Goal: Complete application form

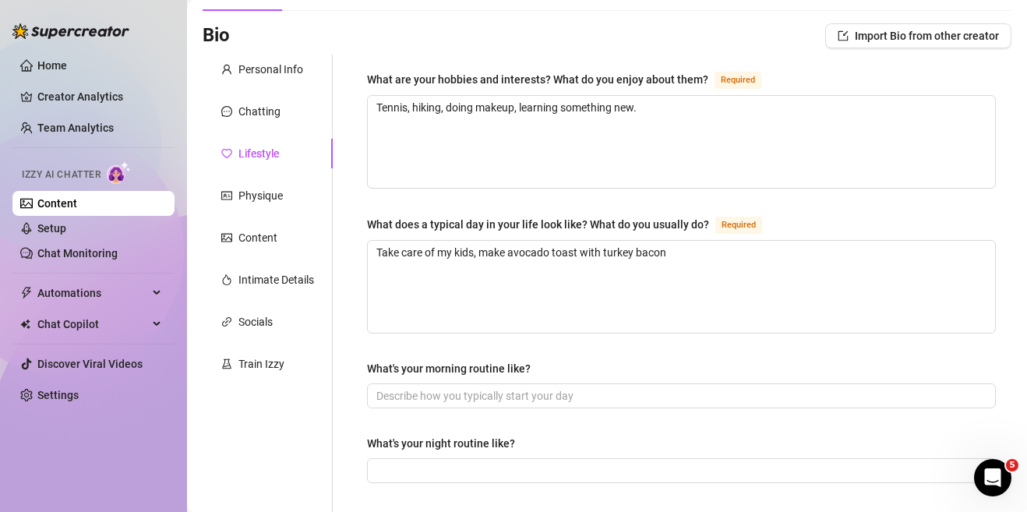
scroll to position [528, 0]
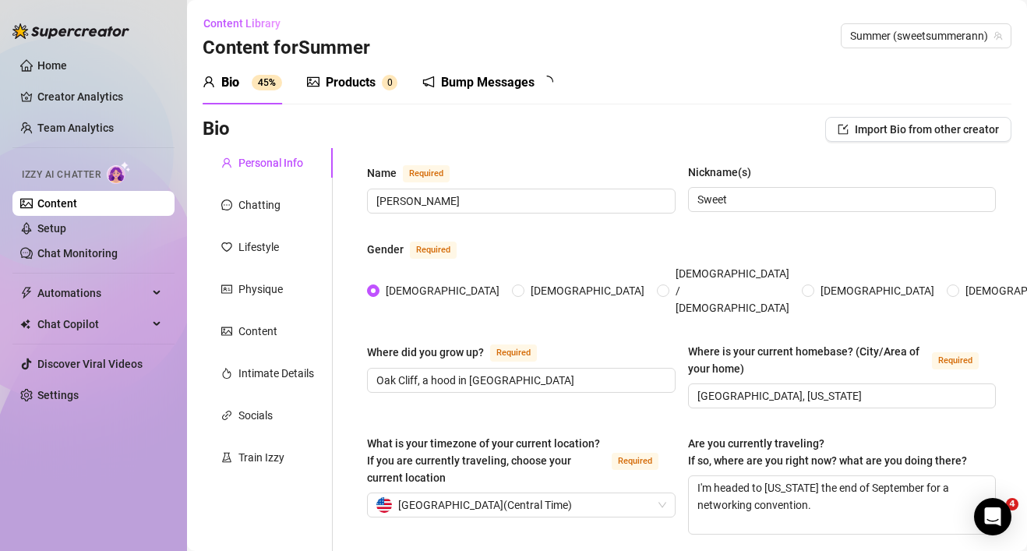
radio input "true"
type input "[DATE]"
click at [265, 210] on div "Chatting" at bounding box center [259, 204] width 42 height 17
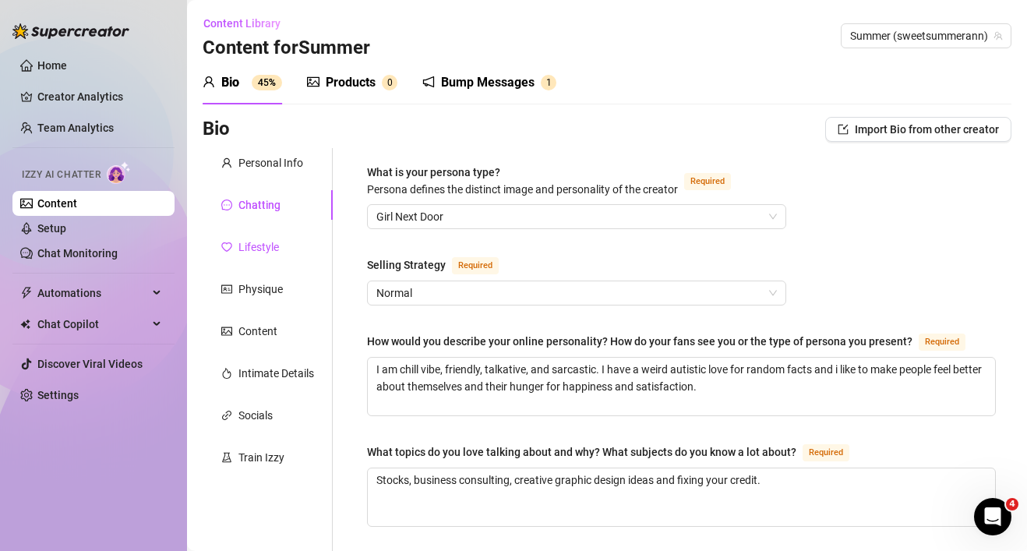
click at [251, 242] on div "Lifestyle" at bounding box center [258, 246] width 41 height 17
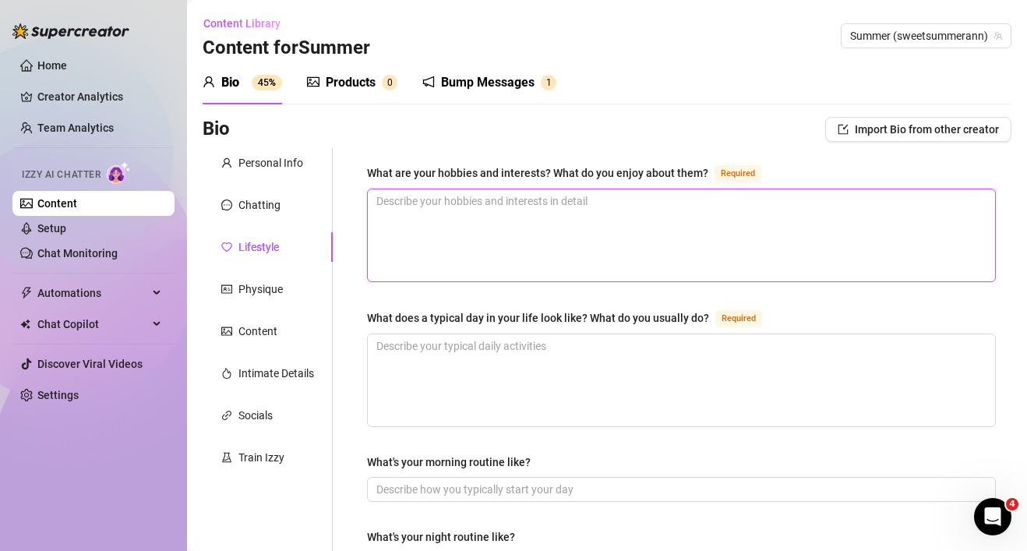
click at [447, 226] on textarea "What are your hobbies and interests? What do you enjoy about them? Required" at bounding box center [681, 235] width 627 height 92
click at [389, 201] on textarea "tenis, hiking, learning a new s" at bounding box center [681, 235] width 627 height 92
click at [569, 193] on textarea "tennis, hiking, learning a new s" at bounding box center [681, 235] width 627 height 92
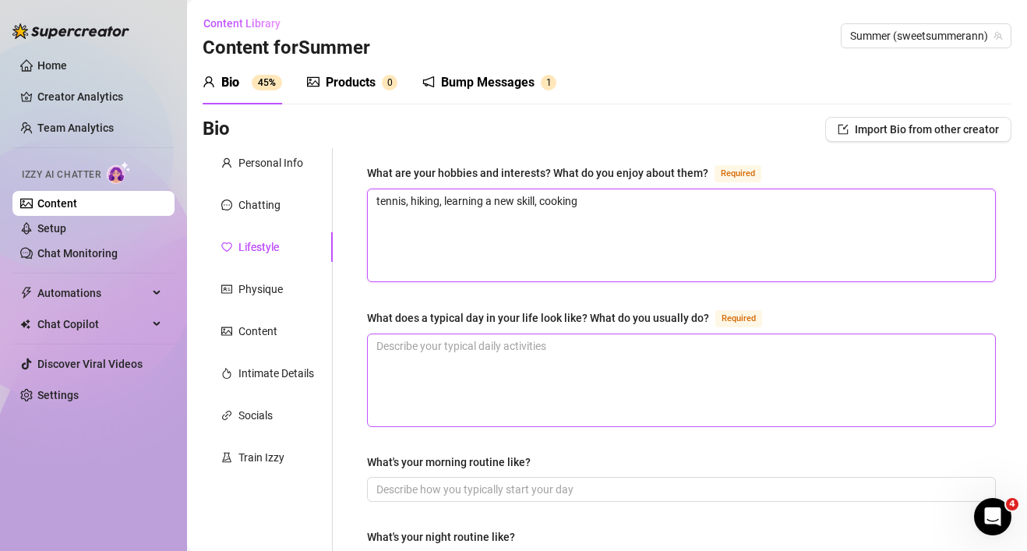
type textarea "tennis, hiking, learning a new skill, cooking"
click at [571, 353] on textarea "What does a typical day in your life look like? What do you usually do? Required" at bounding box center [681, 380] width 627 height 92
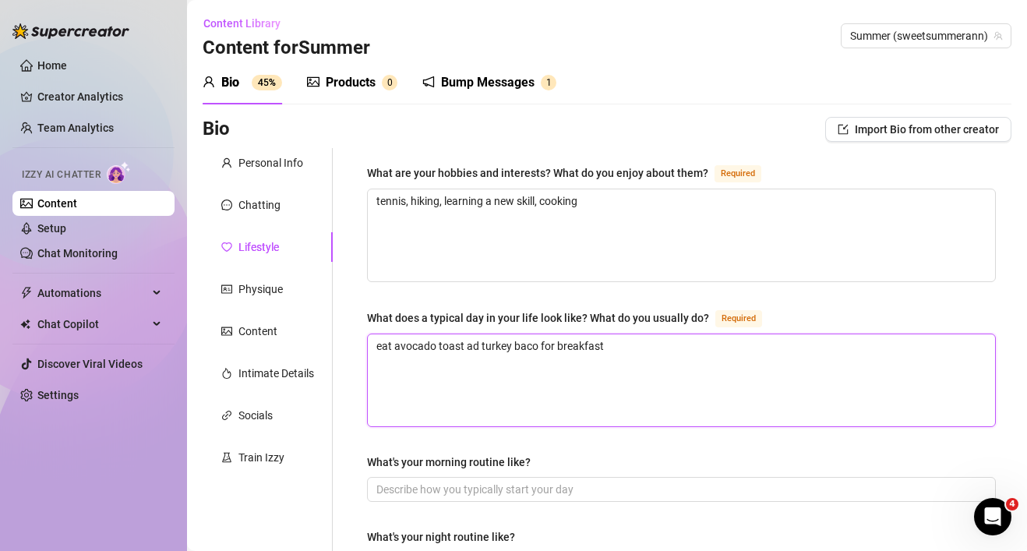
click at [469, 340] on textarea "eat avocado toast ad turkey baco for breakfast" at bounding box center [681, 380] width 627 height 92
click at [543, 344] on textarea "eat avocado toast and turkey baco for breakfast" at bounding box center [681, 380] width 627 height 92
click at [634, 357] on textarea "eat avocado toast and turkey bacon for breakfast" at bounding box center [681, 380] width 627 height 92
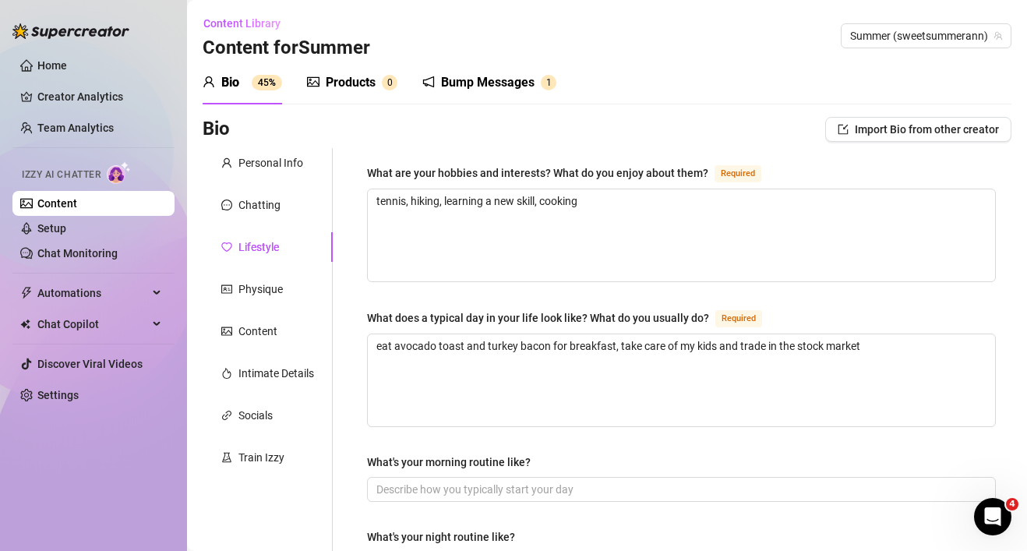
click at [653, 454] on div "What's your morning routine like?" at bounding box center [681, 465] width 629 height 23
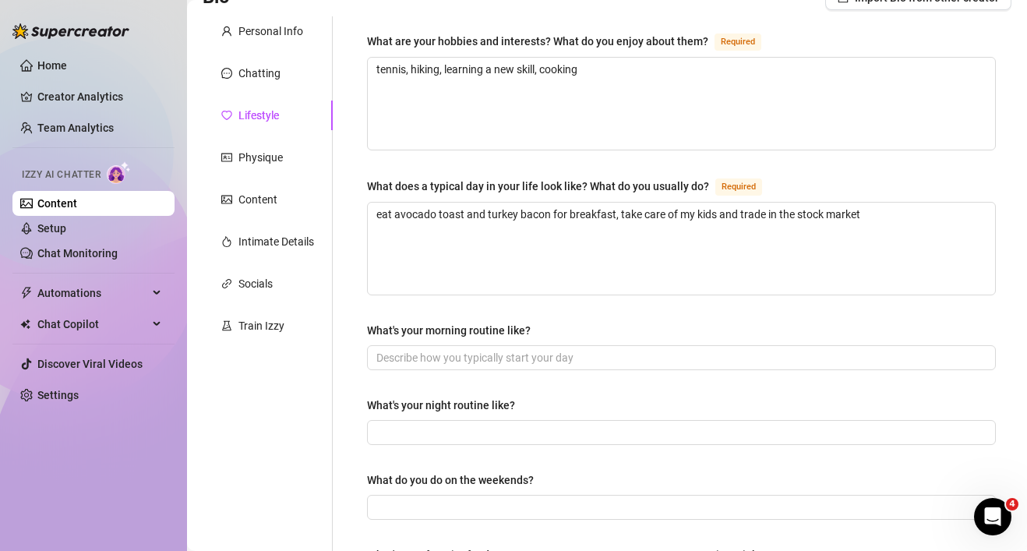
scroll to position [156, 0]
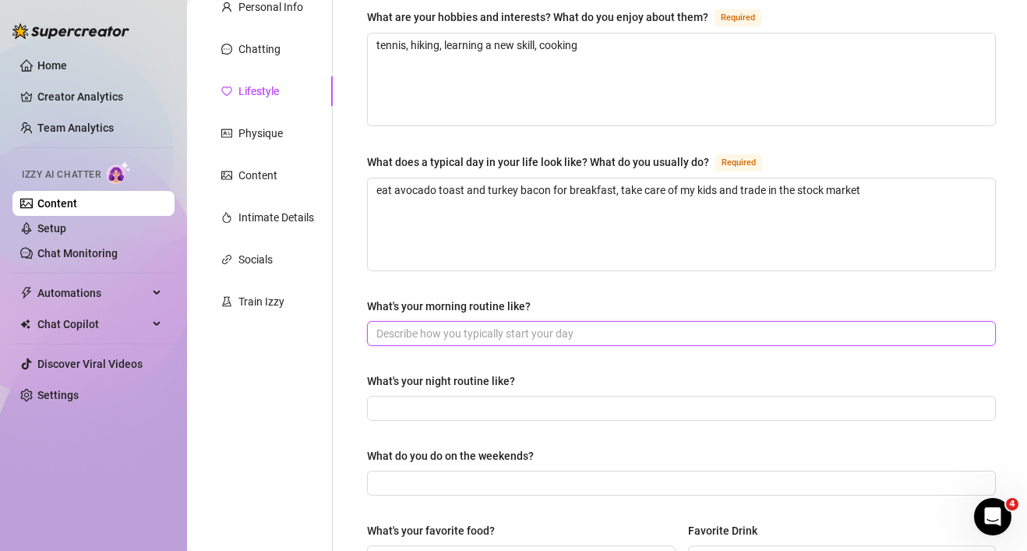
click at [580, 327] on input "What's your morning routine like?" at bounding box center [679, 333] width 607 height 17
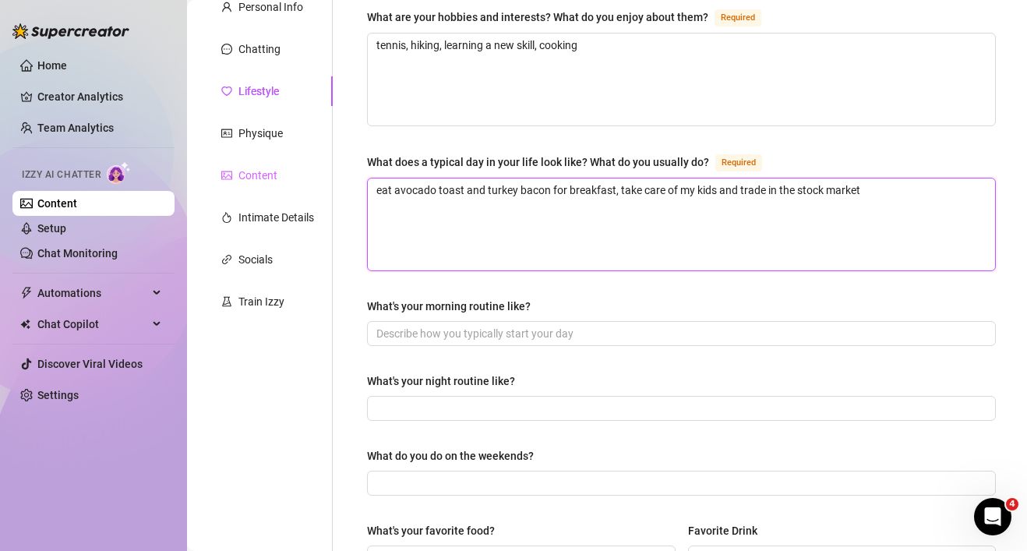
drag, startPoint x: 619, startPoint y: 187, endPoint x: 317, endPoint y: 173, distance: 301.9
click at [317, 173] on div "Personal Info Chatting Lifestyle Physique Content Intimate Details Socials Trai…" at bounding box center [607, 517] width 809 height 1050
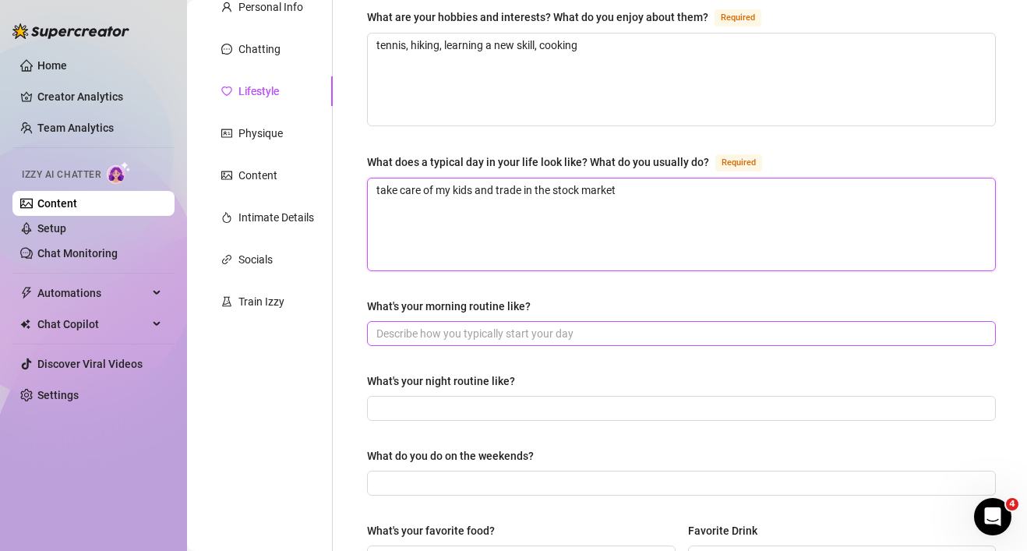
type textarea "take care of my kids and trade in the stock market"
click at [433, 331] on input "What's your morning routine like?" at bounding box center [679, 333] width 607 height 17
paste input "eat avocado toast and turkey bacon for breakfast,"
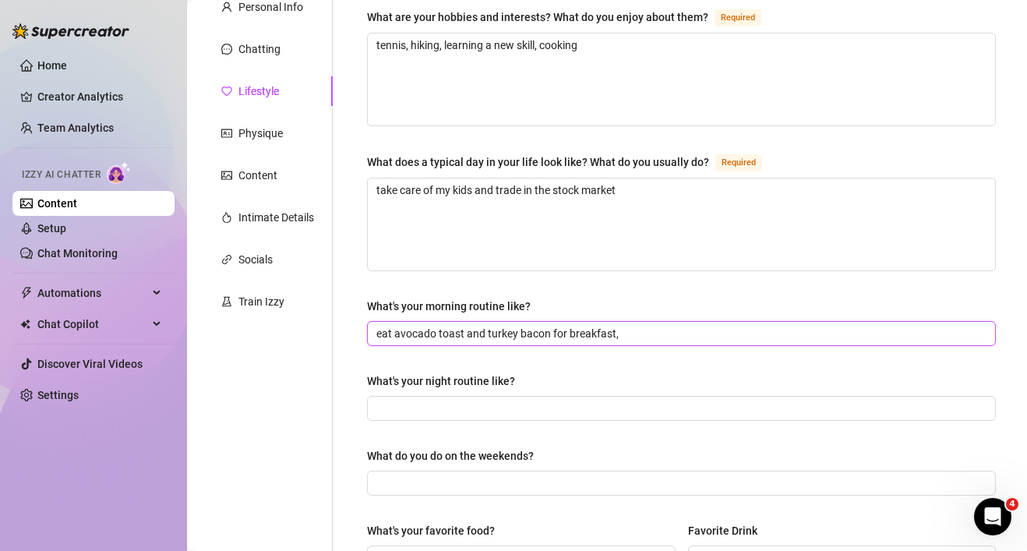
click at [644, 325] on input "eat avocado toast and turkey bacon for breakfast," at bounding box center [679, 333] width 607 height 17
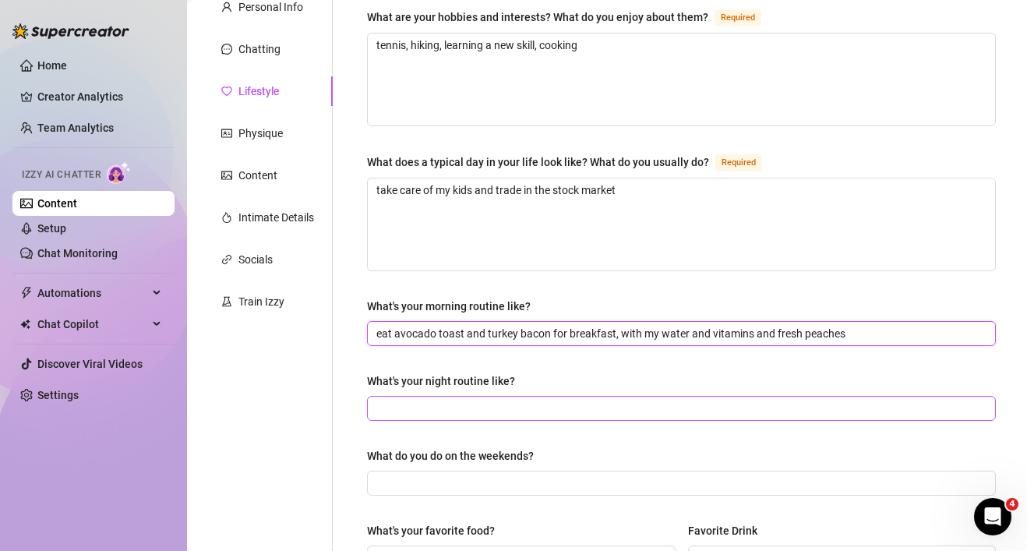
type input "eat avocado toast and turkey bacon for breakfast, with my water and vitamins an…"
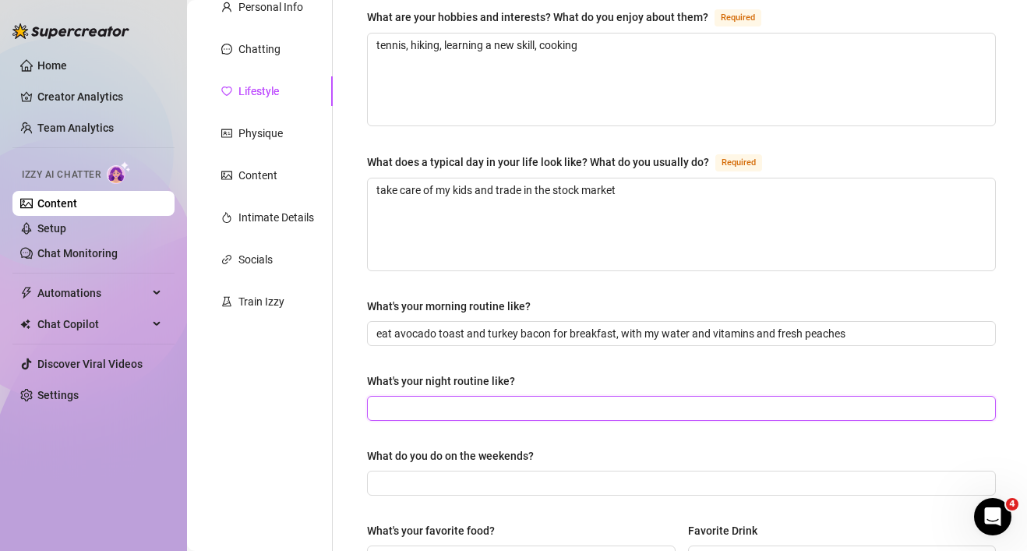
click at [637, 400] on input "What's your night routine like?" at bounding box center [679, 408] width 607 height 17
type input "skicare routine"
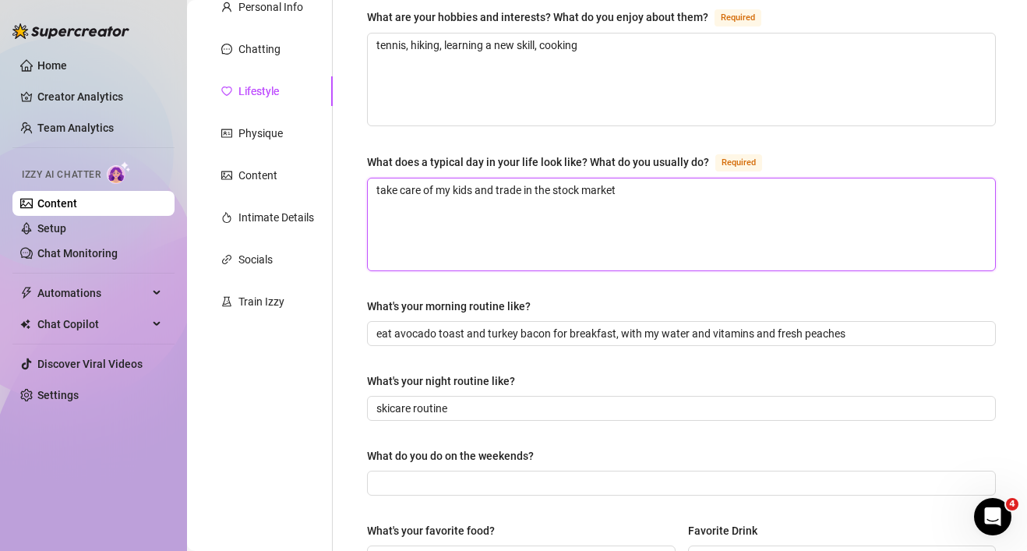
click at [680, 203] on textarea "take care of my kids and trade in the stock market" at bounding box center [681, 224] width 627 height 92
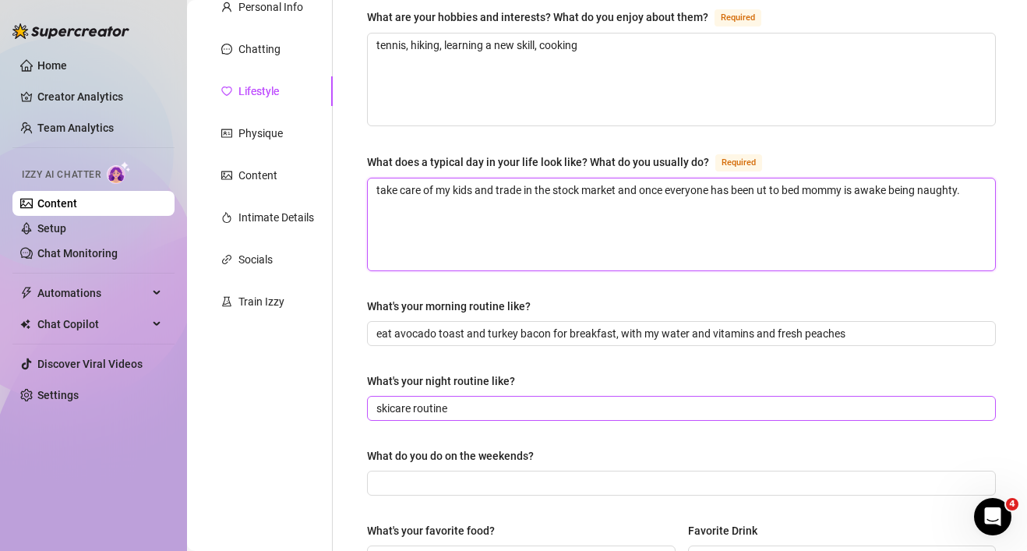
type textarea "take care of my kids and trade in the stock market and once everyone has been u…"
click at [394, 401] on input "skicare routine" at bounding box center [679, 408] width 607 height 17
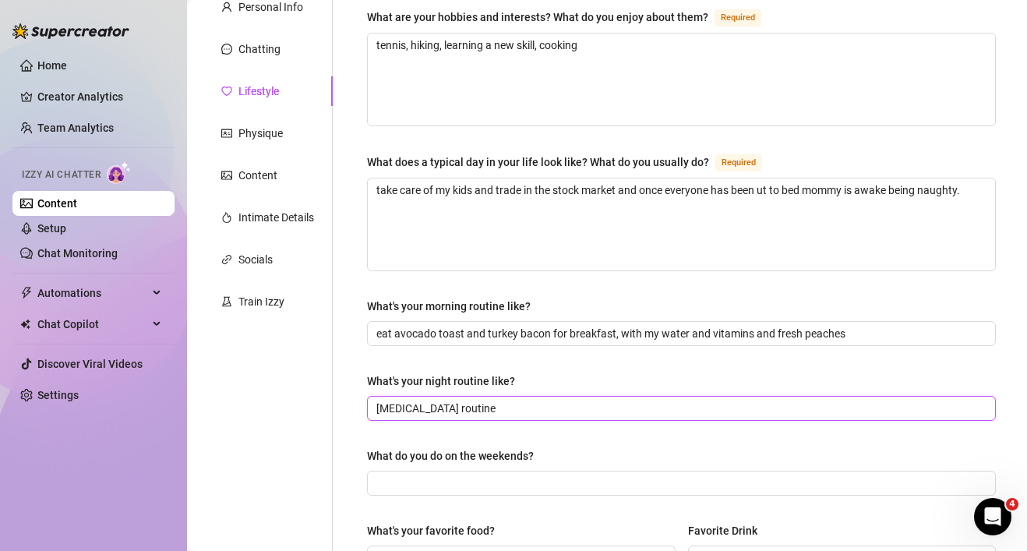
click at [486, 403] on input "[MEDICAL_DATA] routine" at bounding box center [679, 408] width 607 height 17
click at [584, 407] on input "[MEDICAL_DATA] routine, washing my body with vailla cashmere soa and oiling my …" at bounding box center [679, 408] width 607 height 17
click at [868, 406] on input "[MEDICAL_DATA] routine, washing my body with vanilla cashmere soap and oiling m…" at bounding box center [656, 408] width 560 height 17
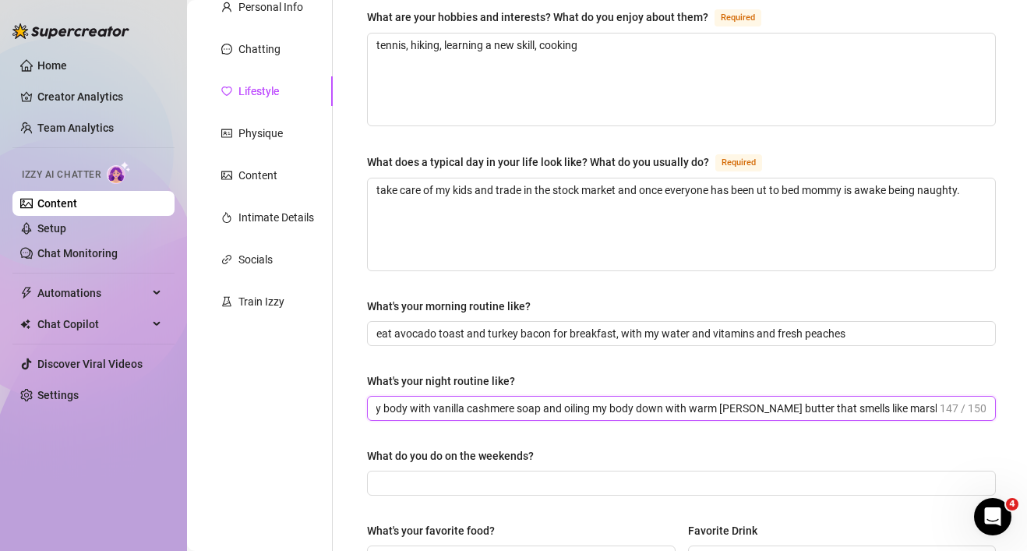
click at [926, 401] on input "[MEDICAL_DATA] routine, washing my body with vanilla cashmere soap and oiling m…" at bounding box center [656, 408] width 560 height 17
click at [911, 405] on input "[MEDICAL_DATA] routine, washing my body with vanilla cashmere soap and oiling m…" at bounding box center [656, 408] width 560 height 17
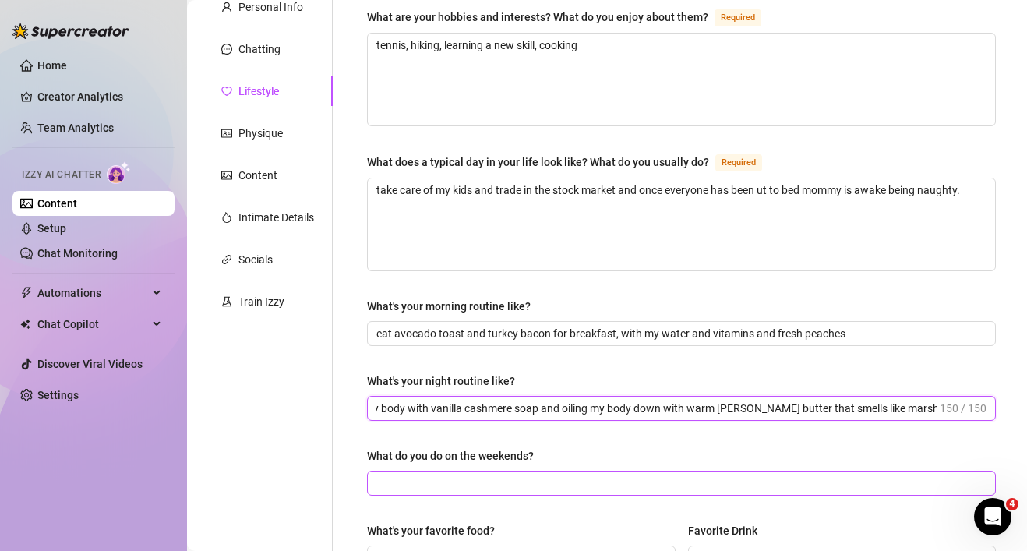
type input "[MEDICAL_DATA] routine, washing my body with vanilla cashmere soap and oiling m…"
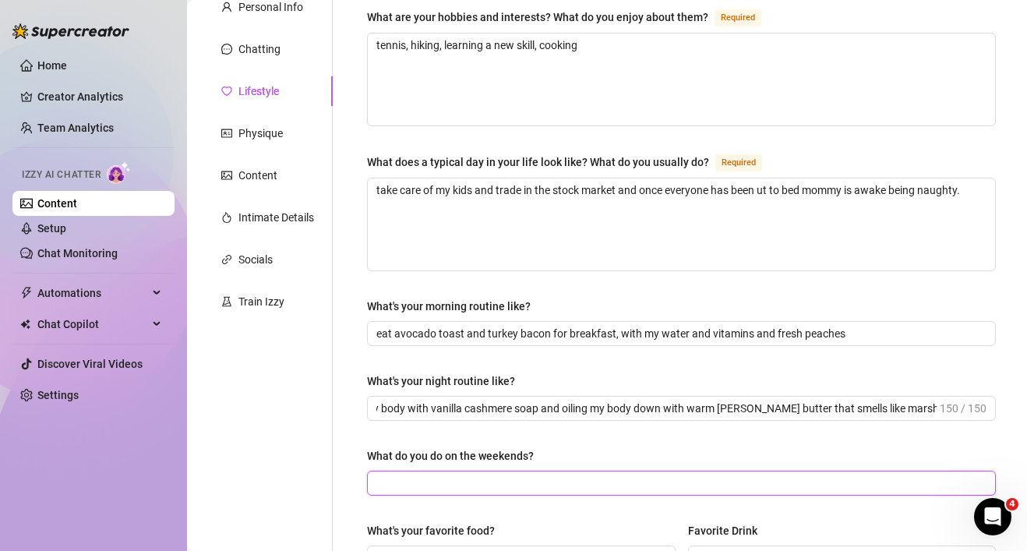
click at [833, 476] on input "What do you do on the weekends?" at bounding box center [679, 483] width 607 height 17
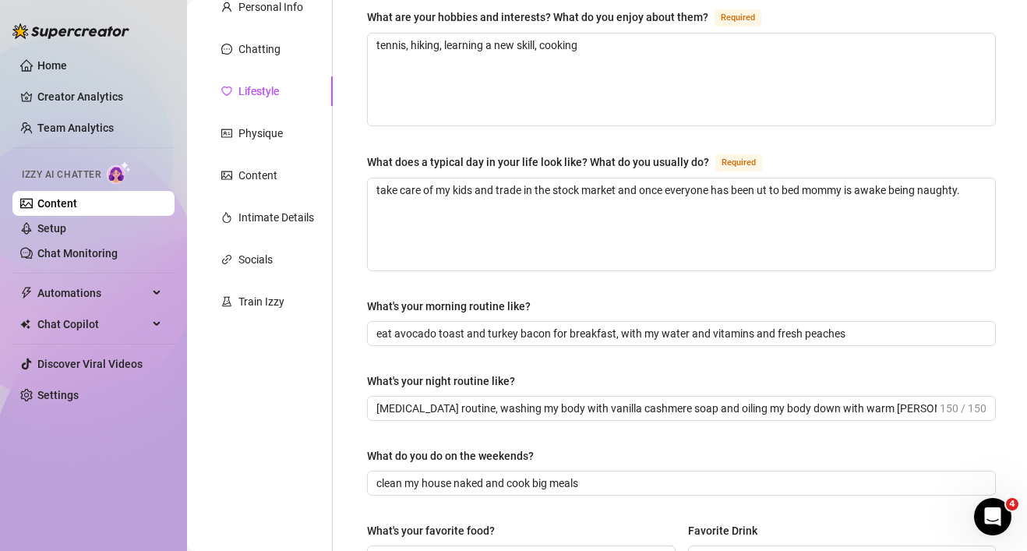
click at [925, 443] on div "What are your hobbies and interests? What do you enjoy about them? Required ten…" at bounding box center [681, 517] width 629 height 1019
click at [841, 468] on div "What do you do on the weekends?" at bounding box center [681, 458] width 629 height 23
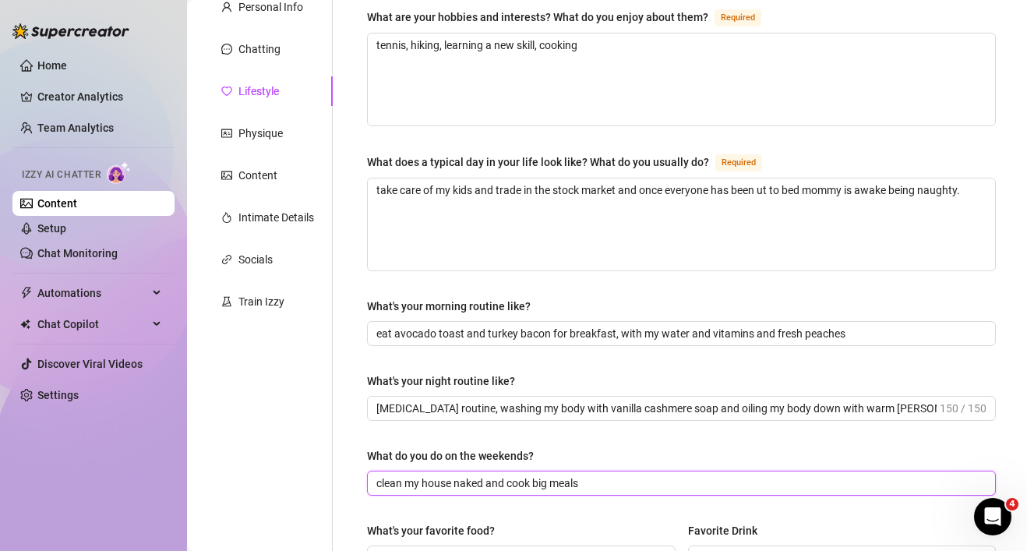
click at [841, 481] on input "clean my house naked and cook big meals" at bounding box center [679, 483] width 607 height 17
type input "clean my house naked and cook big meals. i love massages and spa dates"
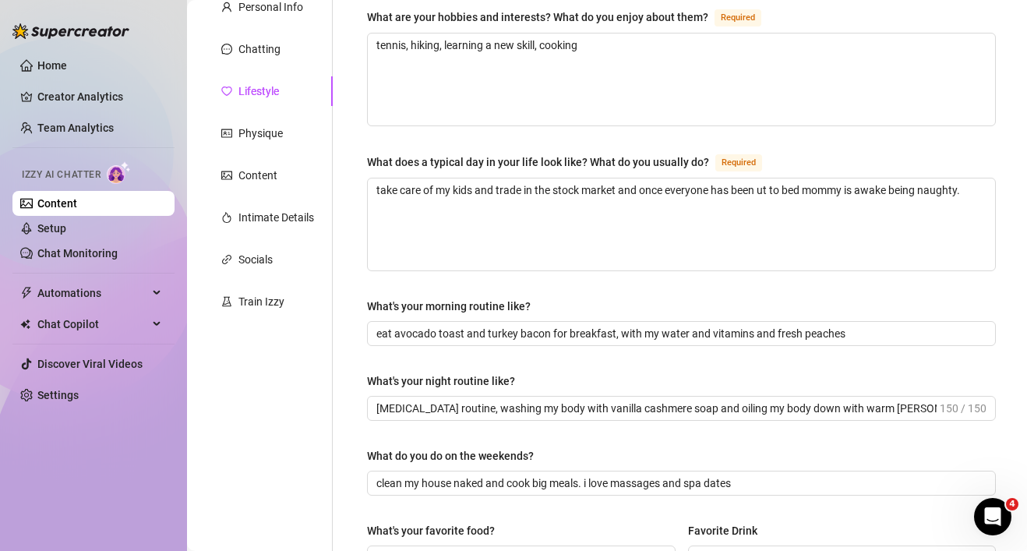
click at [920, 450] on div "What do you do on the weekends?" at bounding box center [681, 458] width 629 height 23
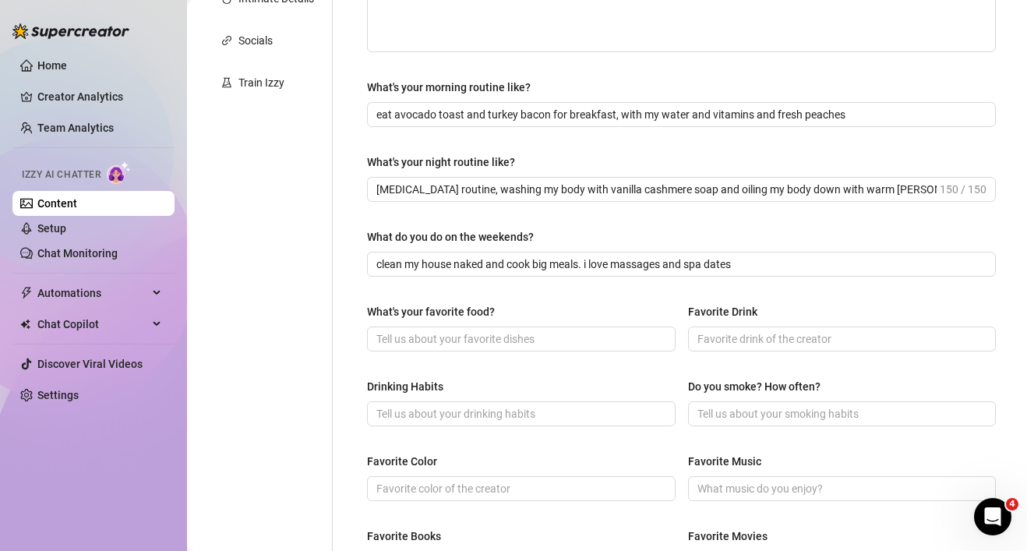
scroll to position [436, 0]
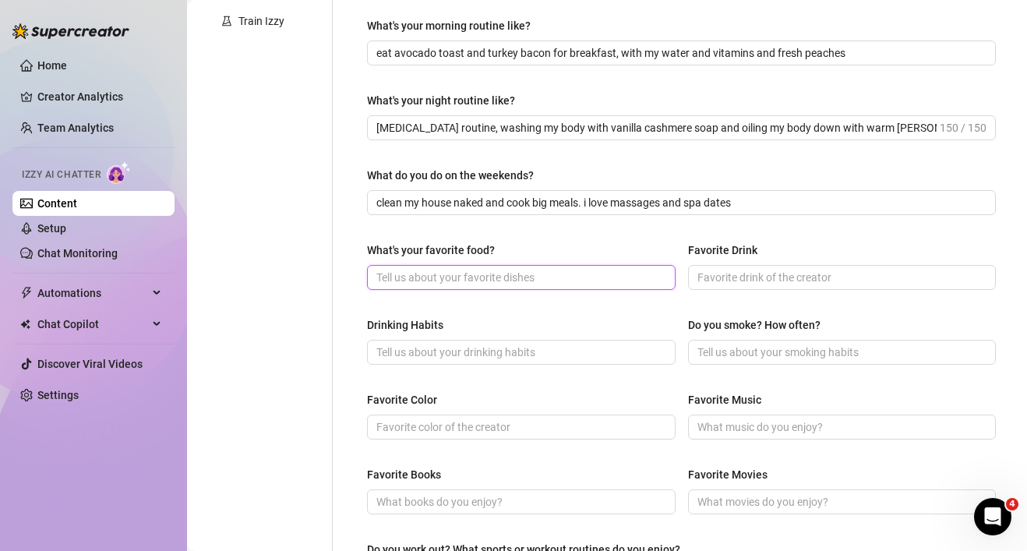
click at [624, 279] on input "What's your favorite food?" at bounding box center [519, 277] width 287 height 17
click at [439, 272] on input "mediterranian" at bounding box center [519, 277] width 287 height 17
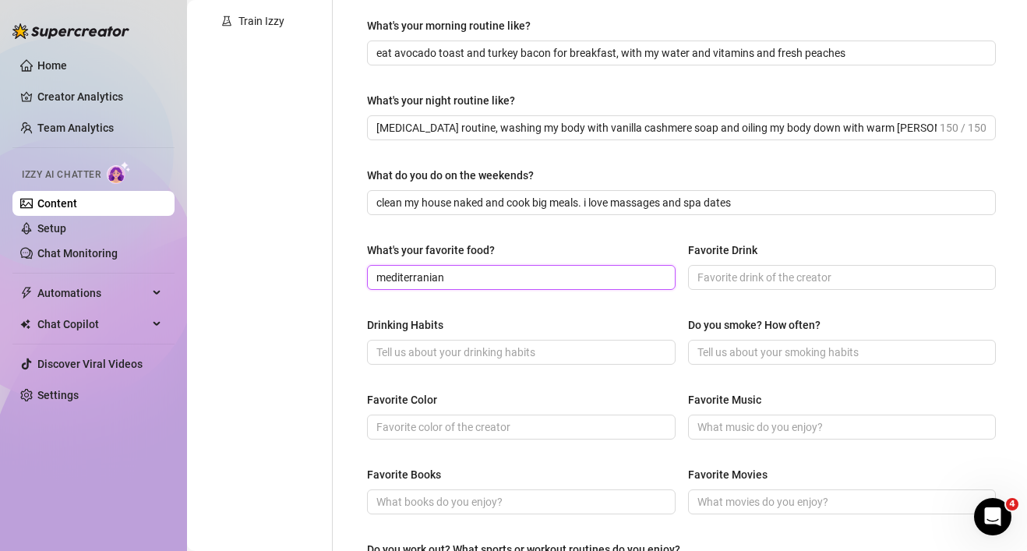
click at [439, 272] on input "mediterranian" at bounding box center [519, 277] width 287 height 17
click at [457, 279] on input "mediterranian" at bounding box center [519, 277] width 287 height 17
click at [424, 276] on input "mediterranian" at bounding box center [519, 277] width 287 height 17
click at [433, 277] on input "mediterranian" at bounding box center [519, 277] width 287 height 17
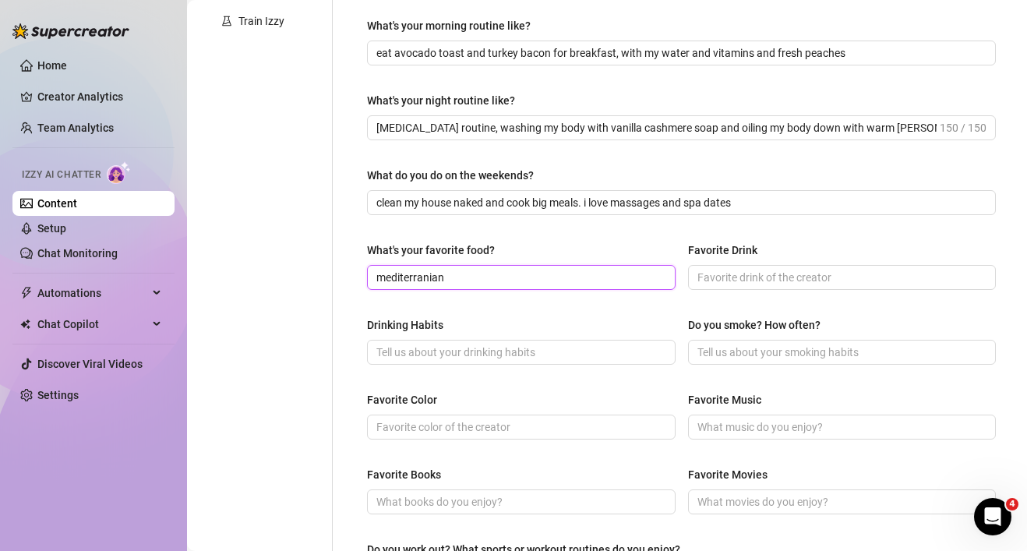
click at [459, 277] on input "mediterranian" at bounding box center [519, 277] width 287 height 17
type input "Mediterranean"
click at [728, 276] on input "Favorite Drink" at bounding box center [840, 277] width 287 height 17
type input "Wine cooler"
click at [634, 351] on input "Drinking Habits" at bounding box center [519, 352] width 287 height 17
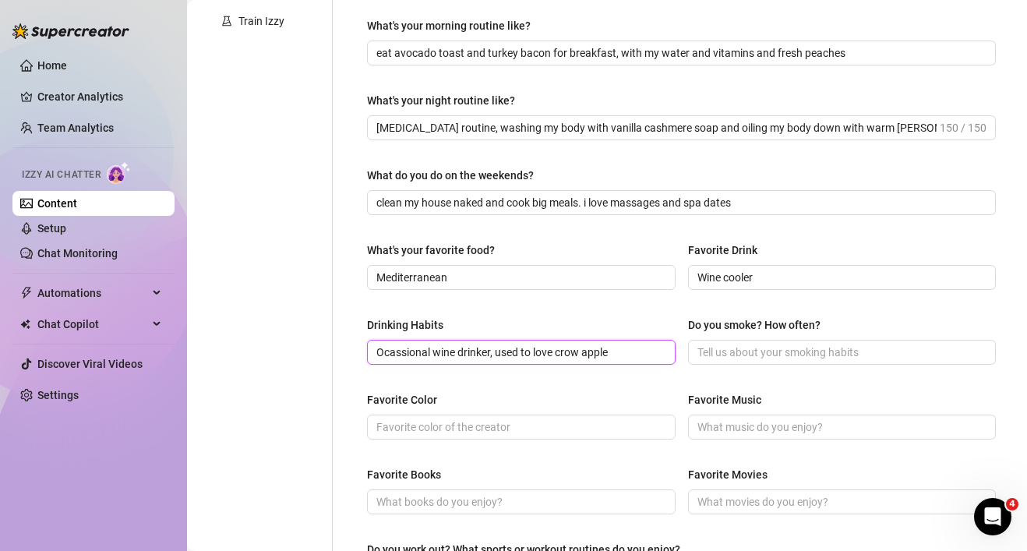
click at [580, 348] on input "Ocassional wine drinker, used to love crow apple" at bounding box center [519, 352] width 287 height 17
click at [407, 355] on input "Ocassional wine drinker, used to love crown apple" at bounding box center [519, 352] width 287 height 17
type input "Occasional wine drinker, used to love crown apple"
click at [737, 347] on input "Do you smoke? How often?" at bounding box center [840, 352] width 287 height 17
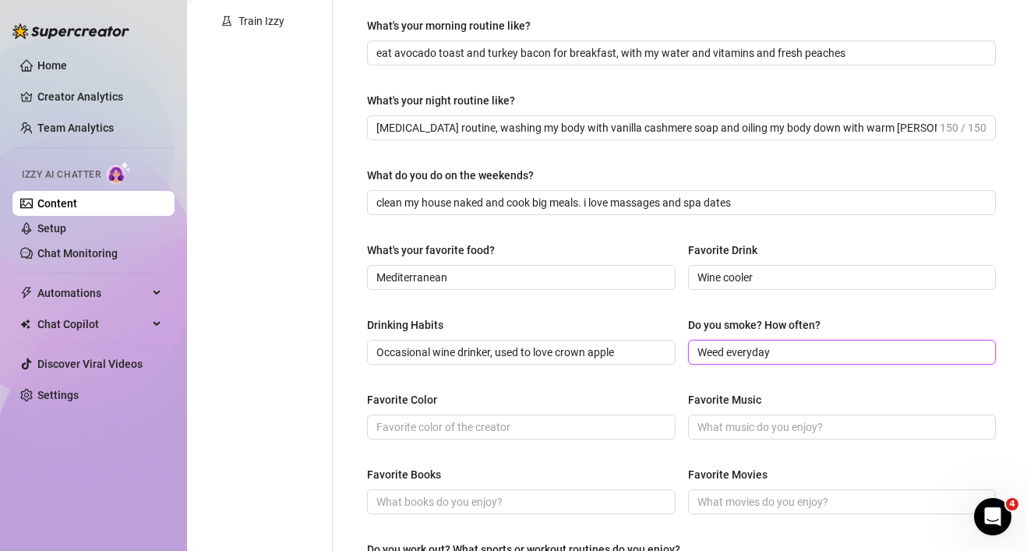
drag, startPoint x: 775, startPoint y: 355, endPoint x: 729, endPoint y: 345, distance: 47.7
click at [729, 345] on input "Weed everyday" at bounding box center [840, 352] width 287 height 17
type input "Weed during meditation, just to relax"
click at [651, 415] on span at bounding box center [521, 427] width 309 height 25
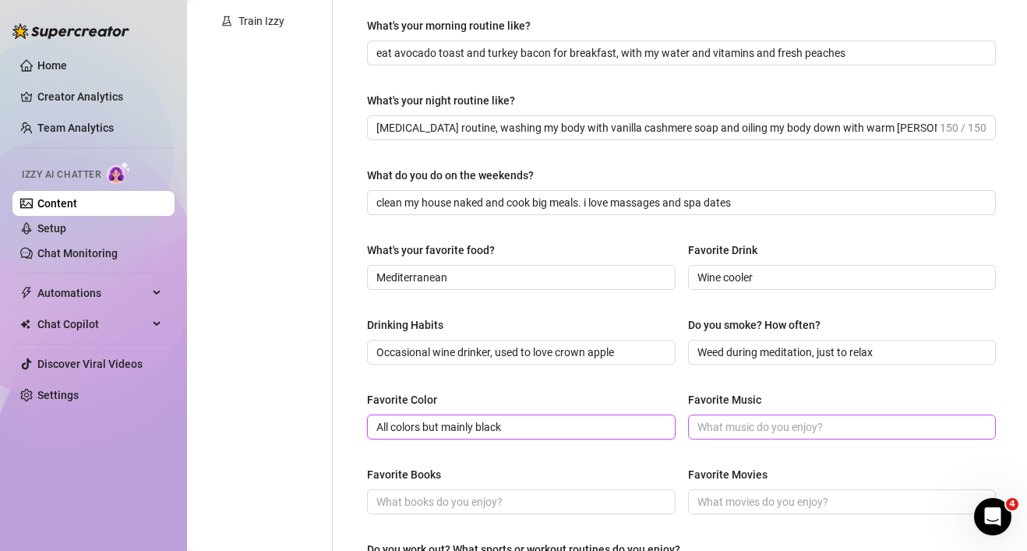
type input "All colors but mainly black"
click at [875, 415] on span at bounding box center [842, 427] width 309 height 25
type input "Rock and r&b"
click at [676, 476] on div "Favorite Books Favorite Movies" at bounding box center [681, 497] width 629 height 62
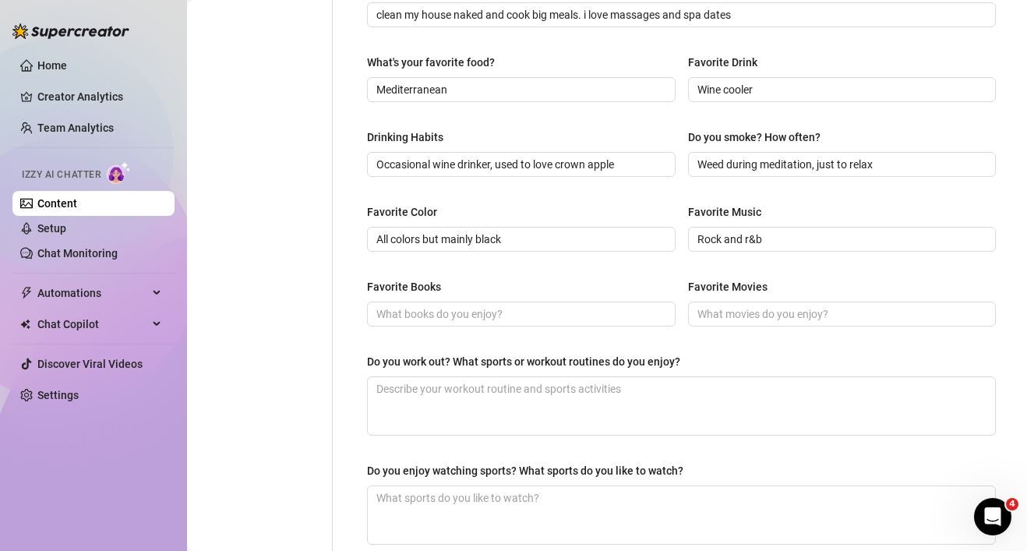
scroll to position [655, 0]
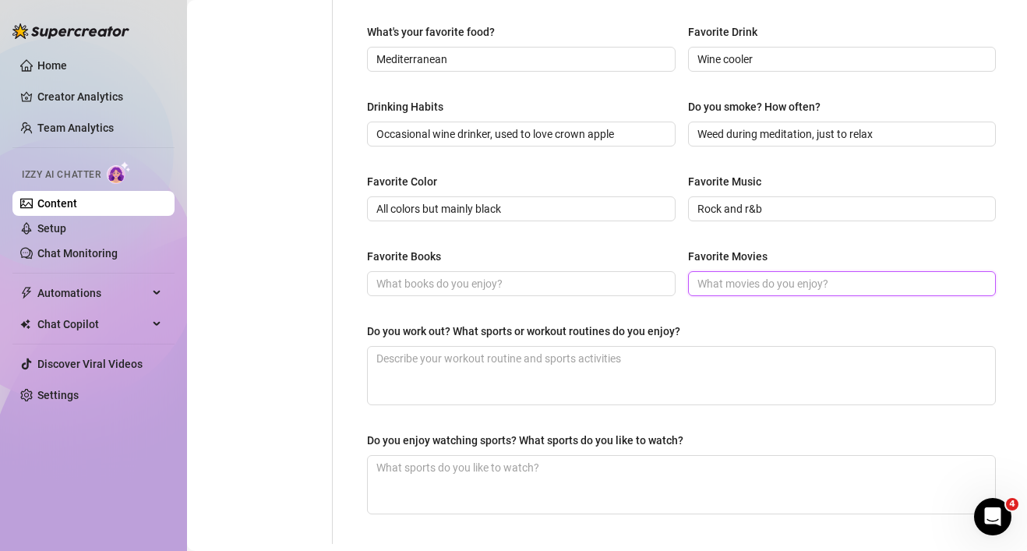
click at [798, 275] on input "Favorite Movies" at bounding box center [840, 283] width 287 height 17
type input "Suspenseful or rom-coms"
click at [616, 360] on textarea "Do you work out? What sports or workout routines do you enjoy?" at bounding box center [681, 376] width 627 height 58
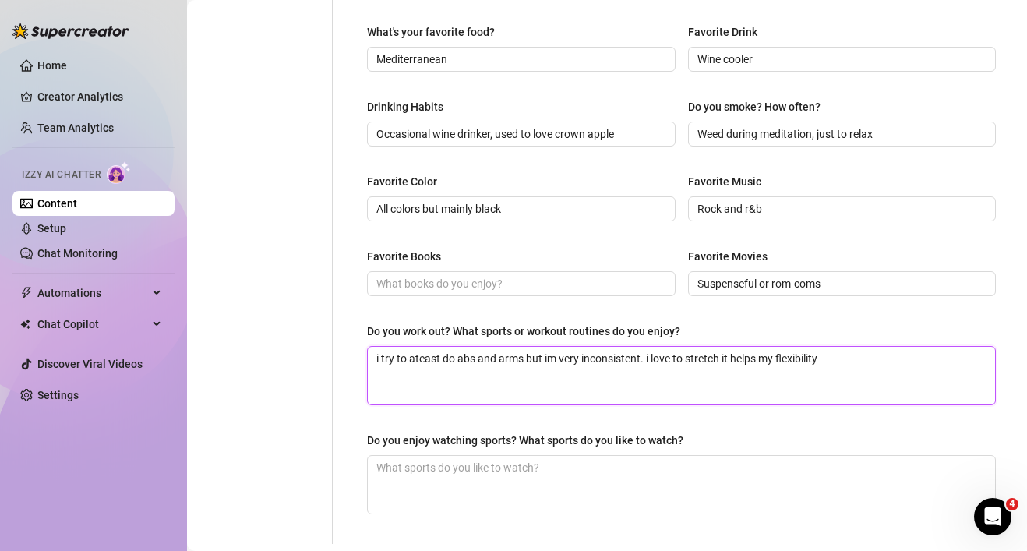
click at [422, 356] on textarea "i try to ateast do abs and arms but im very inconsistent. i love to stretch it …" at bounding box center [681, 376] width 627 height 58
type textarea "i try to atleast do abs and arms but im very inconsistent. i love to stretch it…"
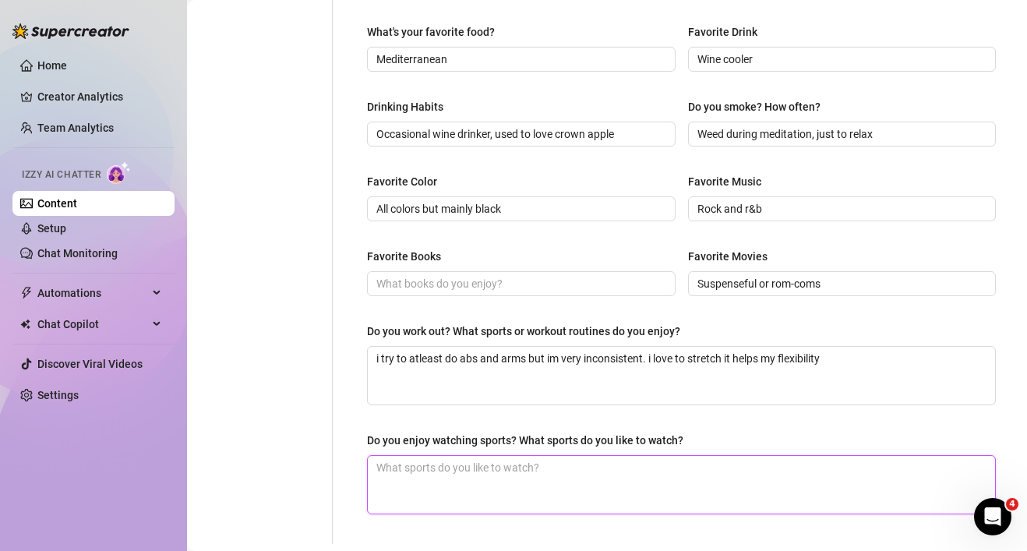
click at [463, 467] on textarea "Do you enjoy watching sports? What sports do you like to watch?" at bounding box center [681, 485] width 627 height 58
type textarea "N"
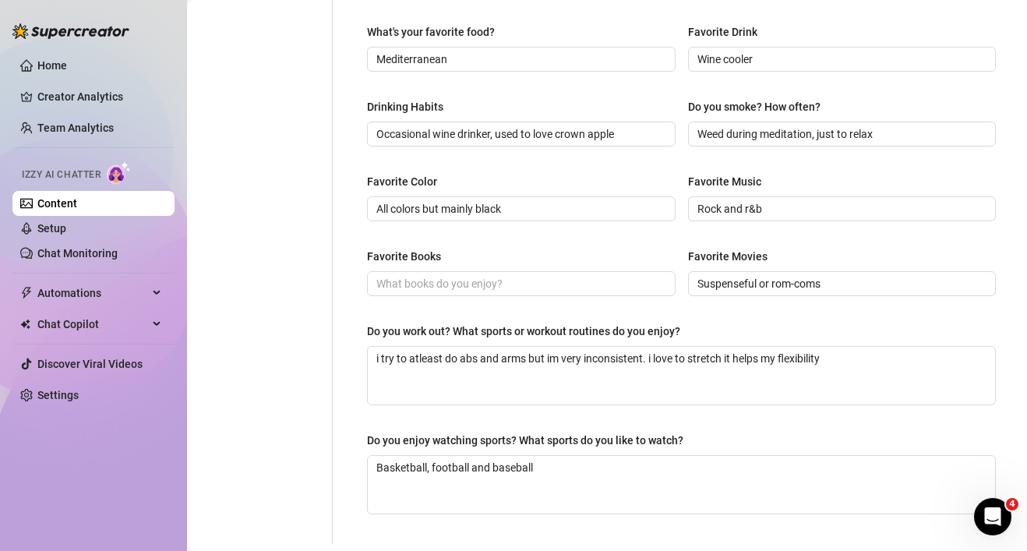
click at [701, 433] on div "Do you enjoy watching sports? What sports do you like to watch?" at bounding box center [681, 443] width 629 height 23
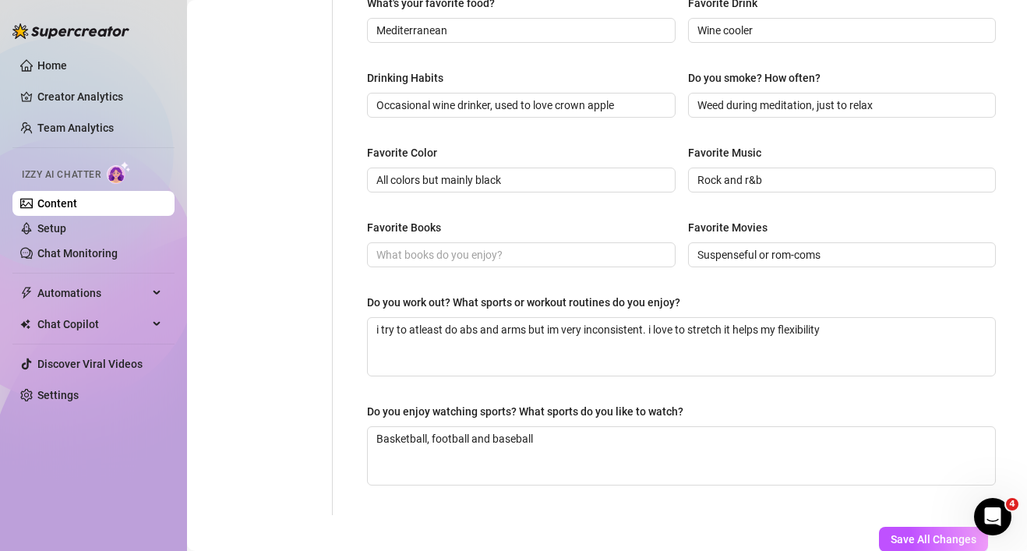
scroll to position [686, 0]
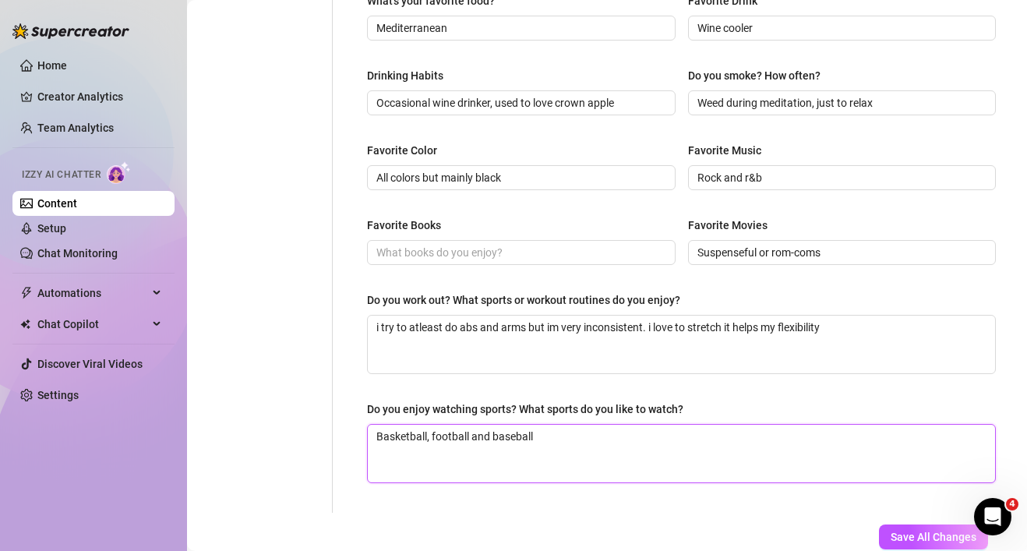
click at [778, 432] on textarea "Basketball, football and baseball" at bounding box center [681, 454] width 627 height 58
type textarea "Basketball, football and baseball. I love a man in uniform"
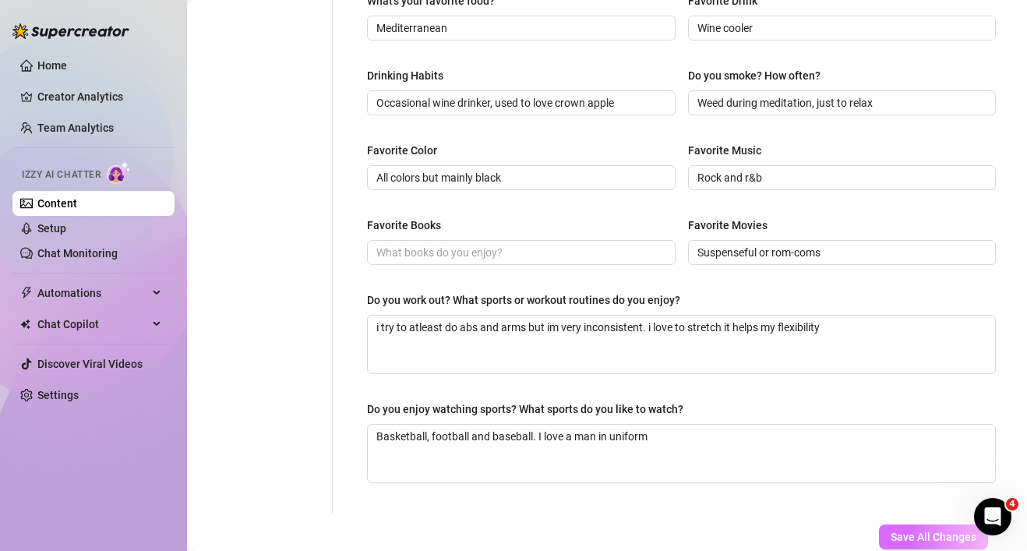
click at [898, 538] on span "Save All Changes" at bounding box center [934, 537] width 86 height 12
type input "Mediterranean"
type input "Weed during meditation, just to relax"
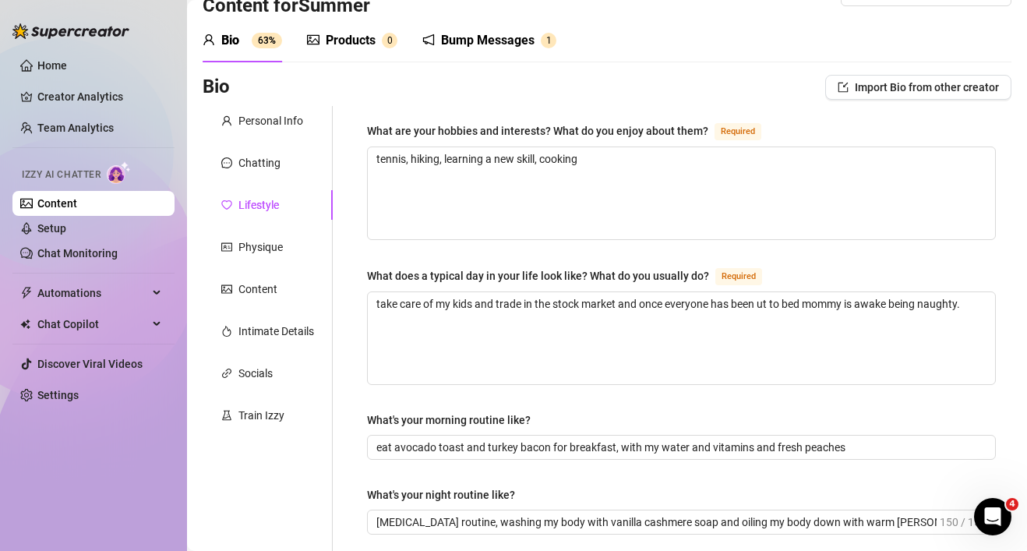
scroll to position [0, 0]
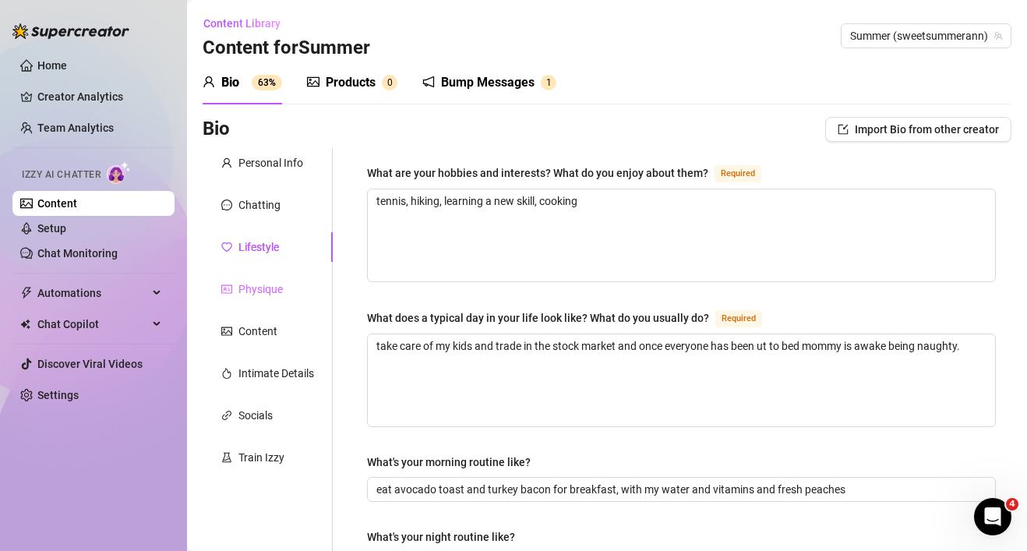
click at [284, 291] on div "Physique" at bounding box center [268, 289] width 130 height 30
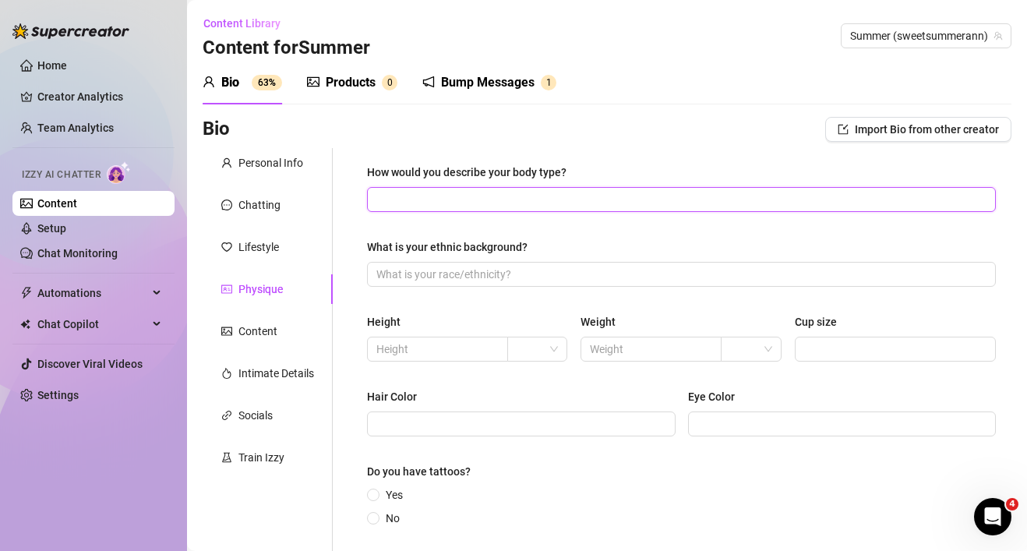
click at [433, 202] on input "How would you describe your body type?" at bounding box center [679, 199] width 607 height 17
click at [595, 198] on input "Curvy, size DD breasts, wide thighs, butt soft iike water balloons" at bounding box center [679, 199] width 607 height 17
drag, startPoint x: 689, startPoint y: 199, endPoint x: 614, endPoint y: 195, distance: 75.0
click at [614, 195] on input "Curvy, size DD breasts, wide thighs, butt soft like water balloons" at bounding box center [679, 199] width 607 height 17
type input "Curvy, size DD breasts, wide thighs, butt soft like marshmallows."
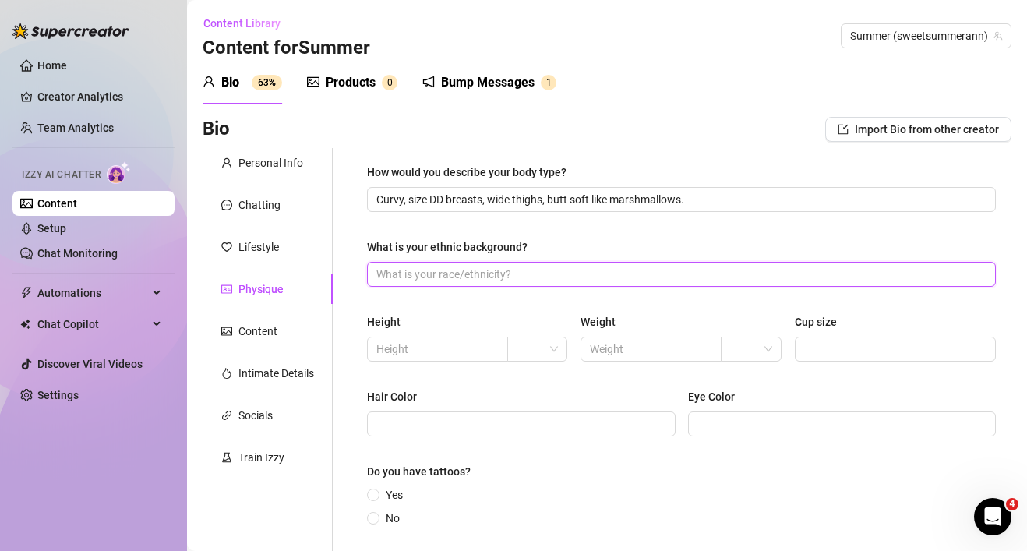
click at [592, 269] on input "What is your ethnic background?" at bounding box center [679, 274] width 607 height 17
type input "Black and some native american roots. Caddos tribe"
click at [475, 344] on input "text" at bounding box center [435, 349] width 119 height 17
type input "5"
click at [536, 344] on input "search" at bounding box center [530, 348] width 27 height 23
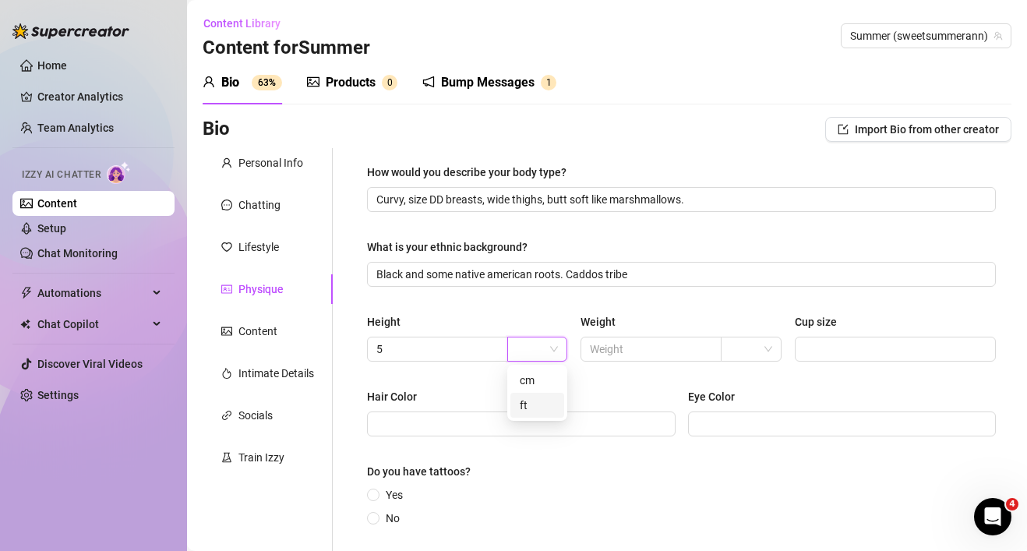
click at [531, 405] on div "ft" at bounding box center [537, 405] width 35 height 17
click at [660, 341] on input "text" at bounding box center [649, 349] width 119 height 17
click at [764, 339] on span at bounding box center [750, 348] width 41 height 23
type input "200"
click at [749, 401] on div "lbs" at bounding box center [750, 405] width 35 height 17
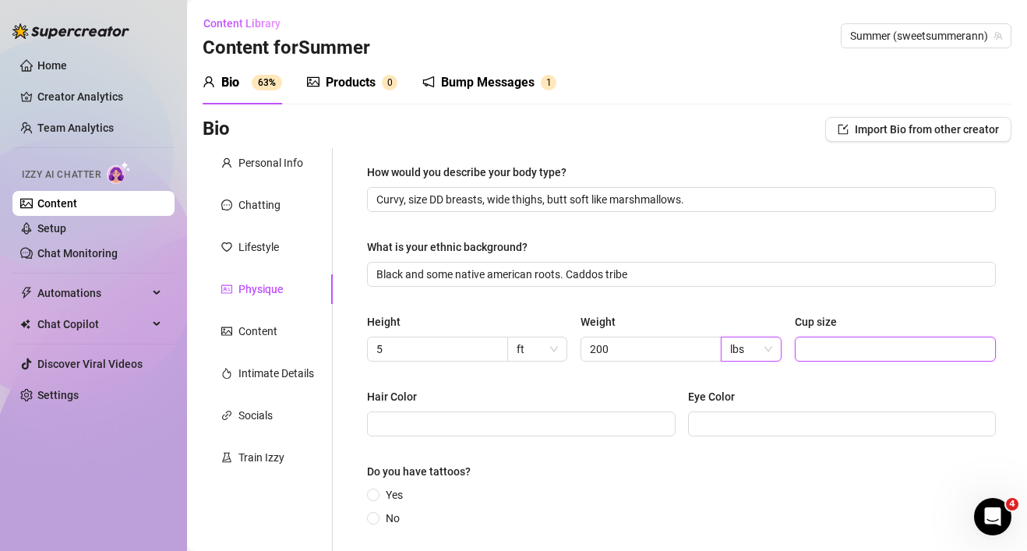
click at [853, 351] on input "Cup size" at bounding box center [893, 349] width 179 height 17
type input "DD"
drag, startPoint x: 483, startPoint y: 199, endPoint x: 408, endPoint y: 203, distance: 75.0
click at [408, 203] on input "Curvy, size DD breasts, wide thighs, butt soft like marshmallows." at bounding box center [679, 199] width 607 height 17
type input "Curvy, thick southern belle, wide thighs, butt soft like marshmallows."
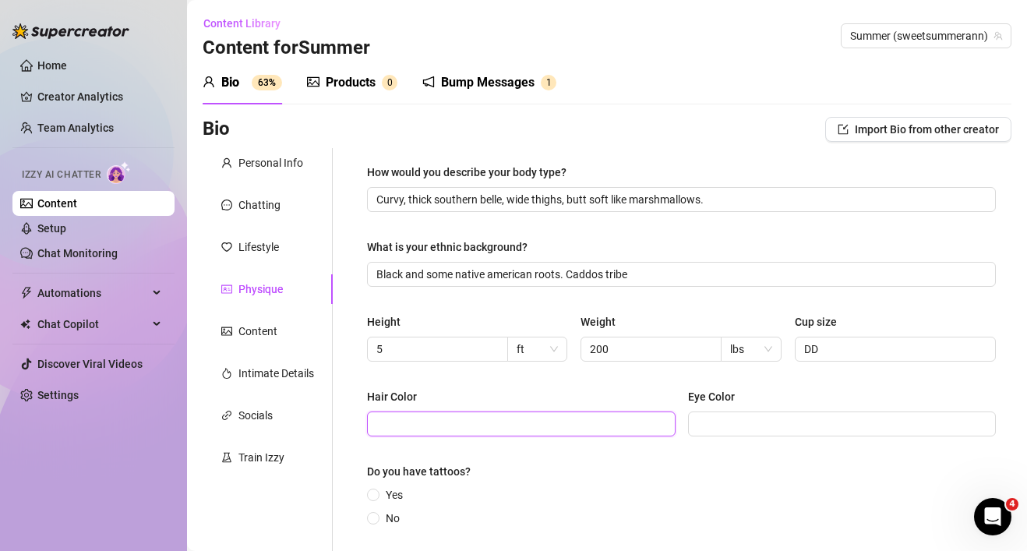
click at [438, 416] on input "Hair Color" at bounding box center [519, 423] width 287 height 17
type input "black and white"
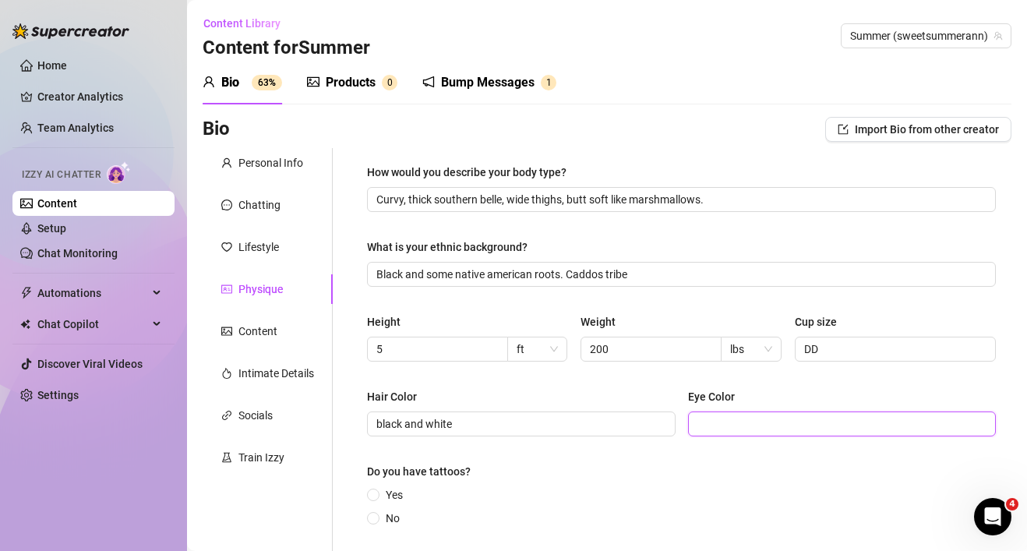
click at [821, 418] on input "Eye Color" at bounding box center [840, 423] width 287 height 17
type input "Brown"
click at [609, 460] on div "How would you describe your body type? Curvy, thick southern belle, wide thighs…" at bounding box center [681, 398] width 629 height 468
click at [375, 497] on input "Yes" at bounding box center [374, 496] width 6 height 10
radio input "true"
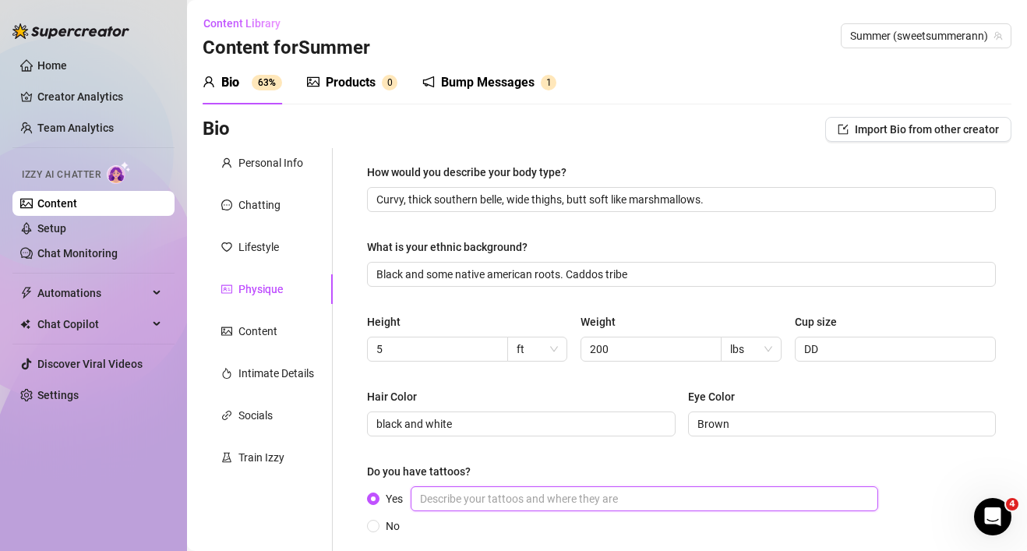
click at [535, 501] on input "Yes" at bounding box center [645, 498] width 468 height 25
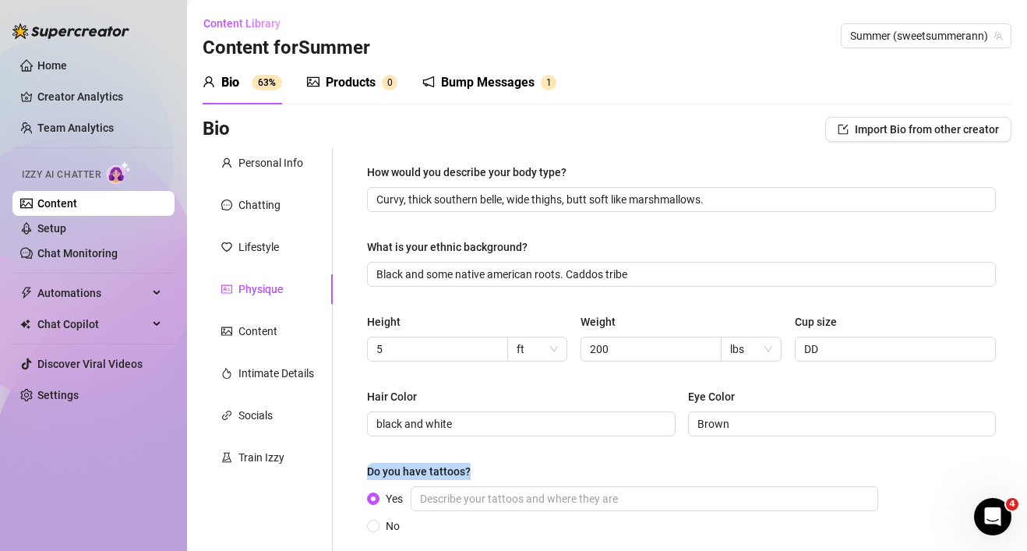
click at [553, 463] on div "Do you have tattoos?" at bounding box center [681, 474] width 629 height 23
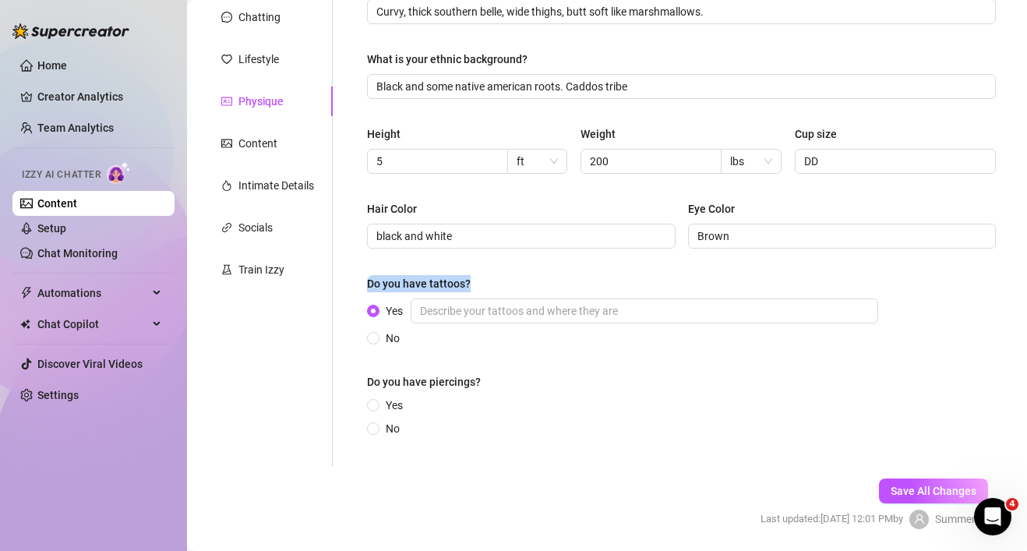
scroll to position [240, 0]
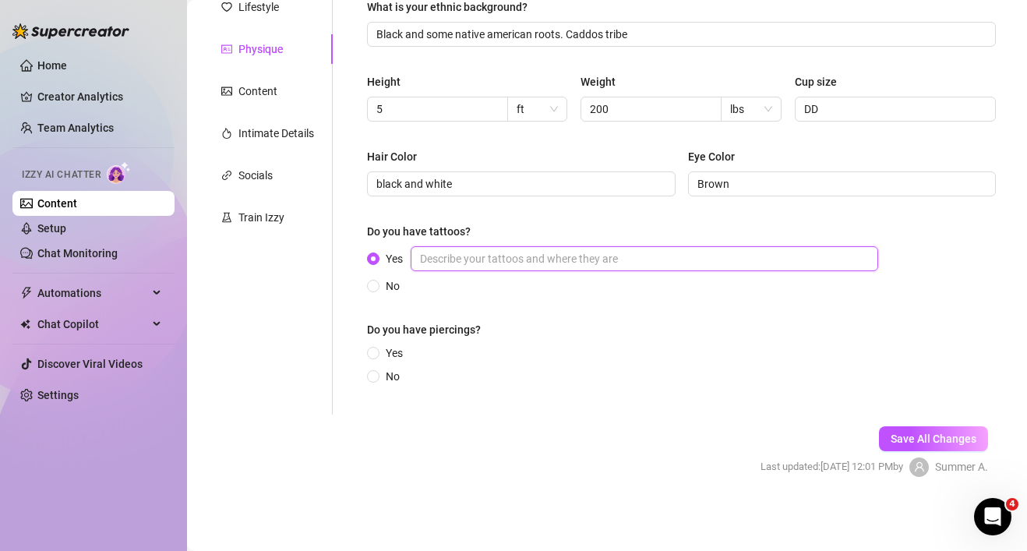
click at [612, 254] on input "Yes" at bounding box center [645, 258] width 468 height 25
drag, startPoint x: 735, startPoint y: 259, endPoint x: 665, endPoint y: 263, distance: 70.2
click at [665, 263] on input "Snakes on my chest wrapped around a sunflower, [MEDICAL_DATA] dino" at bounding box center [645, 258] width 468 height 25
click at [814, 261] on input "Snakes on my chest wrapped around a sunflower, t-[PERSON_NAME] with [MEDICAL_DA…" at bounding box center [645, 258] width 468 height 25
click at [865, 256] on input "Snakes on my chest wrapped around a sunflower, t-[PERSON_NAME] with [MEDICAL_DA…" at bounding box center [645, 258] width 468 height 25
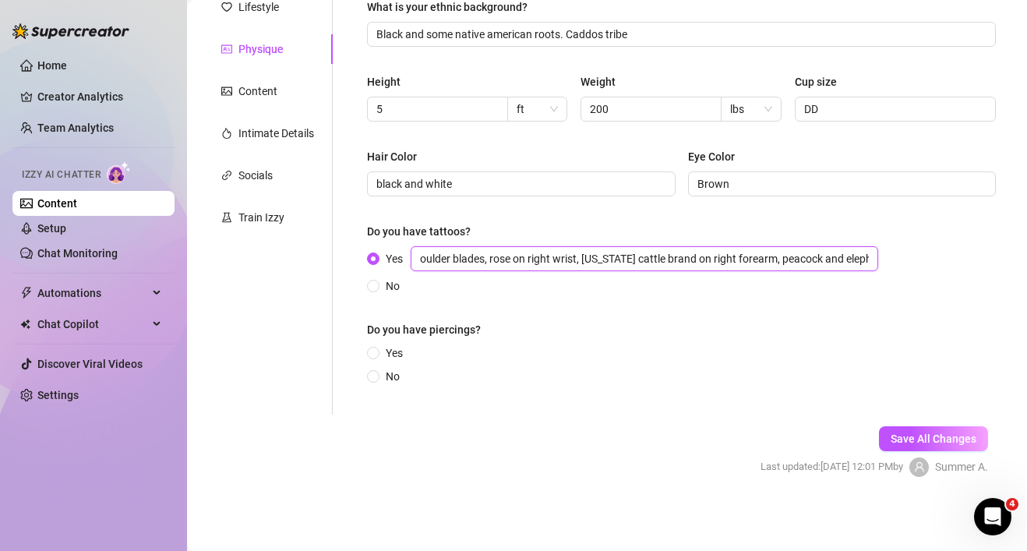
scroll to position [0, 972]
click at [837, 259] on input "Snakes on my chest wrapped around a sunflower, t-[PERSON_NAME] with [MEDICAL_DA…" at bounding box center [645, 258] width 468 height 25
type input "Snakes on my chest wrapped around a sunflower, t-[PERSON_NAME] with [MEDICAL_DA…"
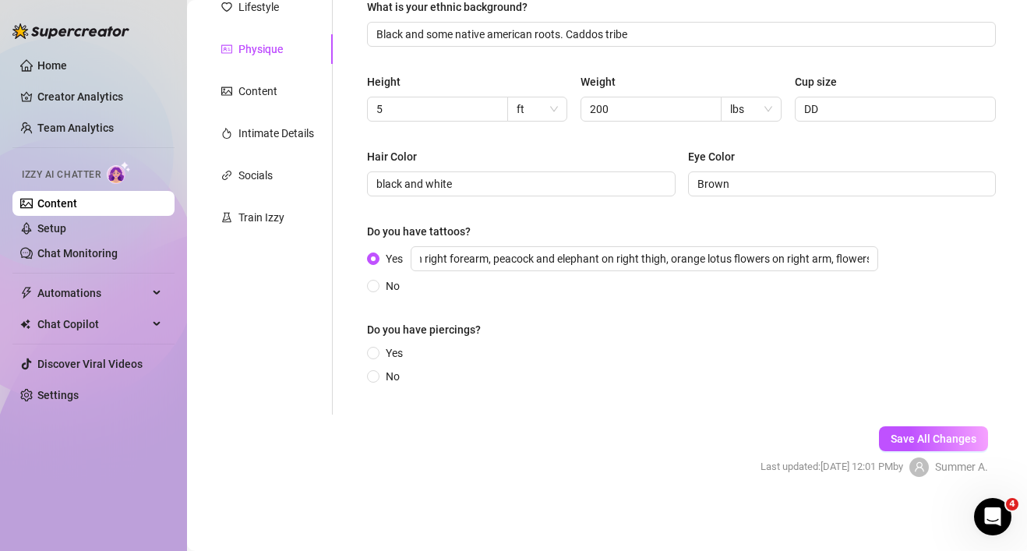
click at [375, 341] on div "Do you have piercings?" at bounding box center [681, 332] width 629 height 23
click at [374, 352] on input "Yes" at bounding box center [374, 354] width 6 height 10
radio input "true"
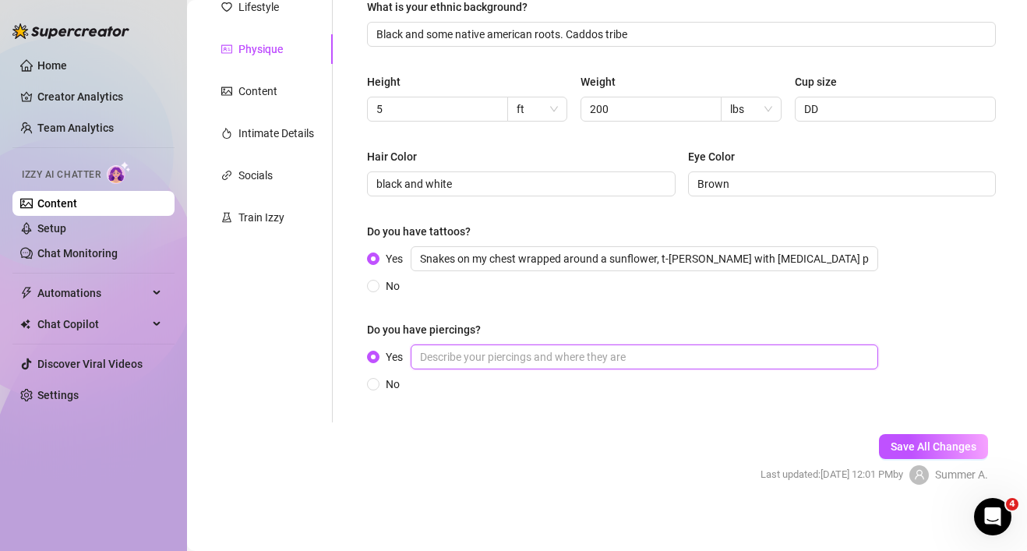
click at [492, 357] on input "Yes" at bounding box center [645, 356] width 468 height 25
type input "ears, tongue was pierced, [PERSON_NAME] clit piercing"
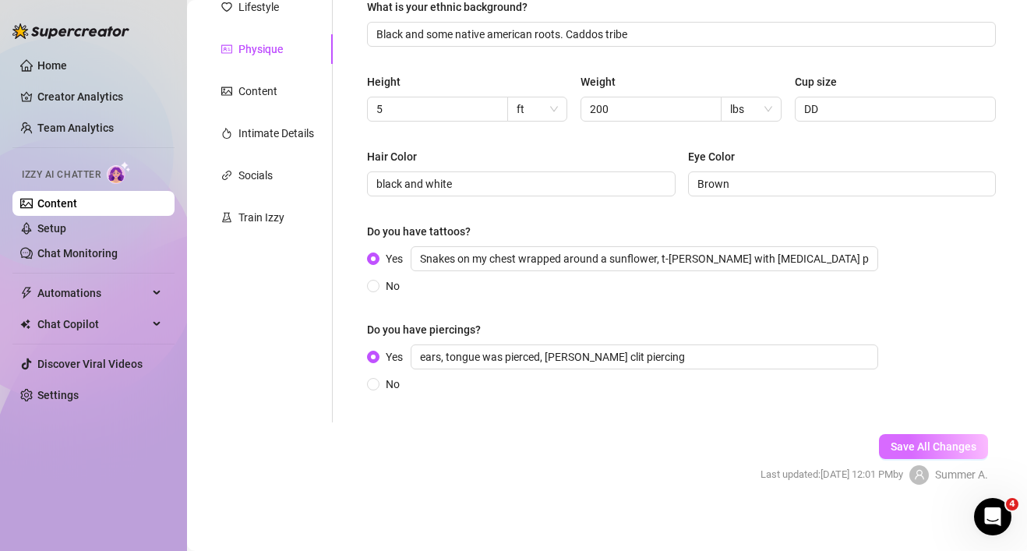
click at [942, 440] on span "Save All Changes" at bounding box center [934, 446] width 86 height 12
click at [244, 84] on div "Content" at bounding box center [257, 91] width 39 height 17
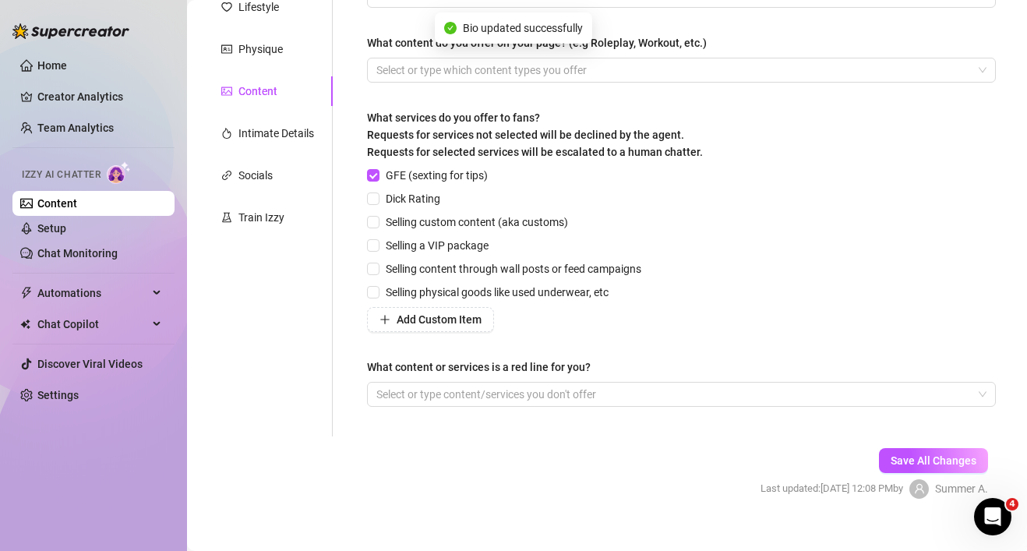
click at [503, 115] on span "What services do you offer to fans? Requests for services not selected will be …" at bounding box center [535, 134] width 336 height 47
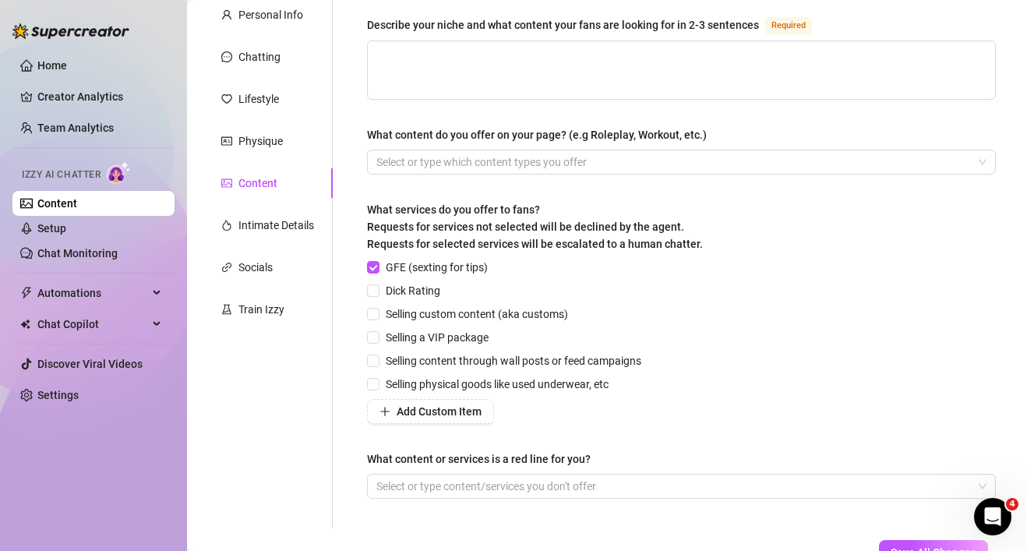
scroll to position [147, 0]
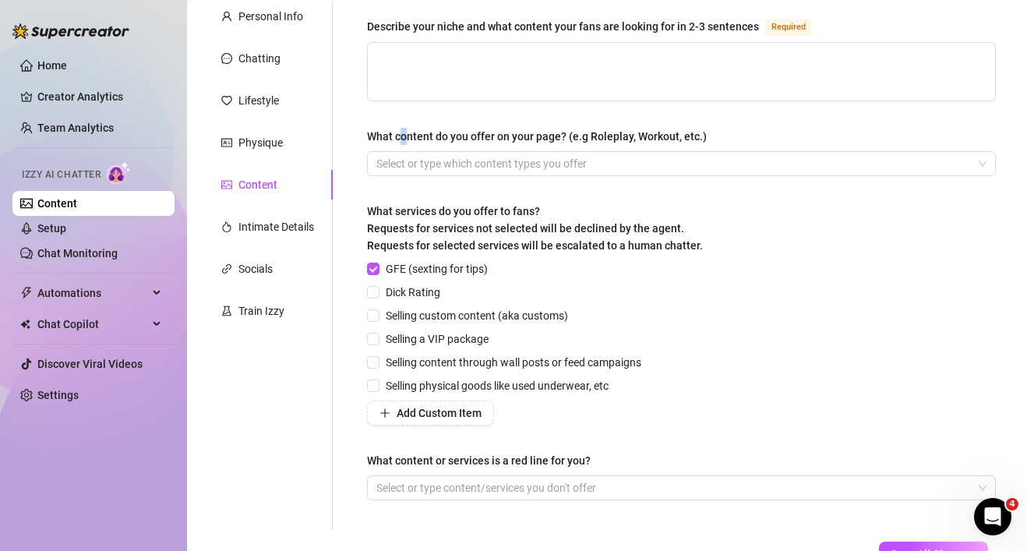
click at [404, 136] on div "What content do you offer on your page? (e.g Roleplay, Workout, etc.)" at bounding box center [537, 136] width 340 height 17
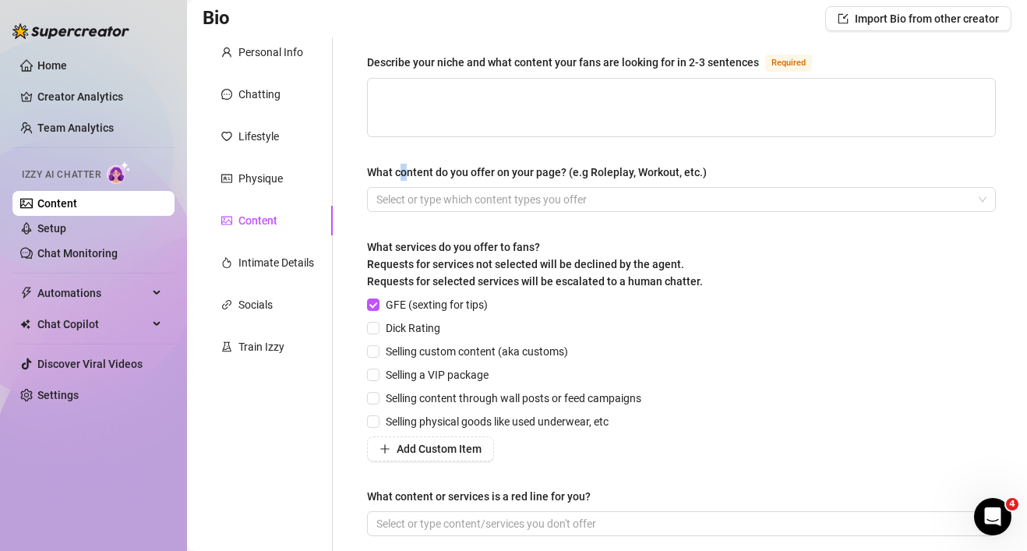
scroll to position [115, 0]
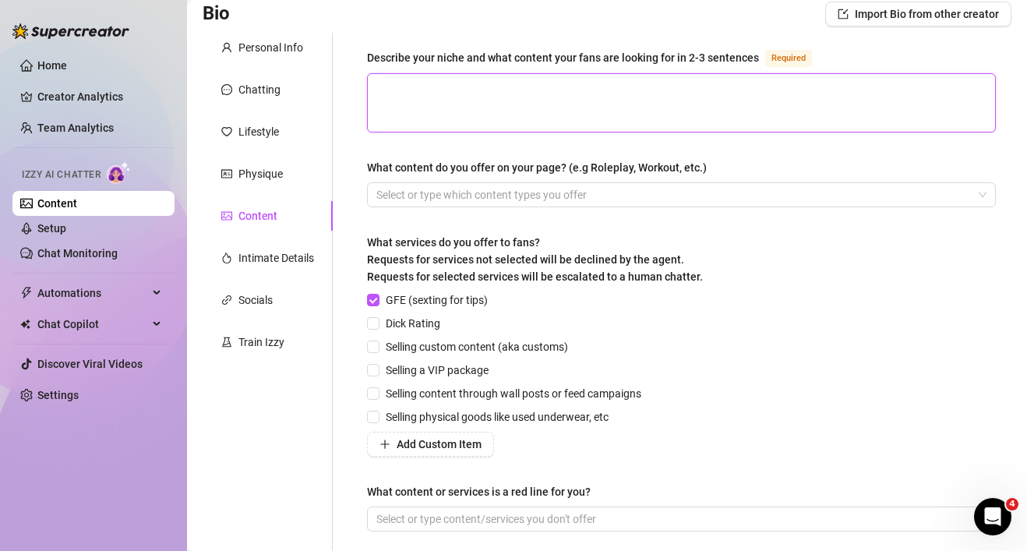
click at [447, 91] on textarea "Describe your niche and what content your fans are looking for in 2-3 sentences…" at bounding box center [681, 103] width 627 height 58
click at [703, 80] on textarea "My fans like big booty, b/g pov doggy style videos, sensual no music pussy play" at bounding box center [681, 103] width 627 height 58
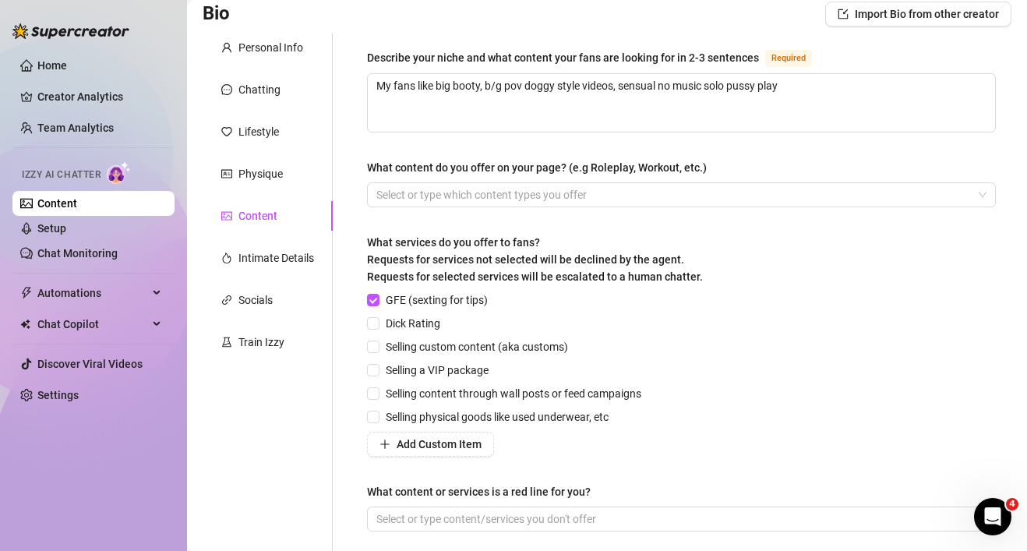
click at [823, 67] on div "Describe your niche and what content your fans are looking for in 2-3 sentences…" at bounding box center [681, 60] width 629 height 25
click at [821, 83] on textarea "My fans like big booty, b/g pov doggy style videos, sensual no music solo pussy…" at bounding box center [681, 103] width 627 height 58
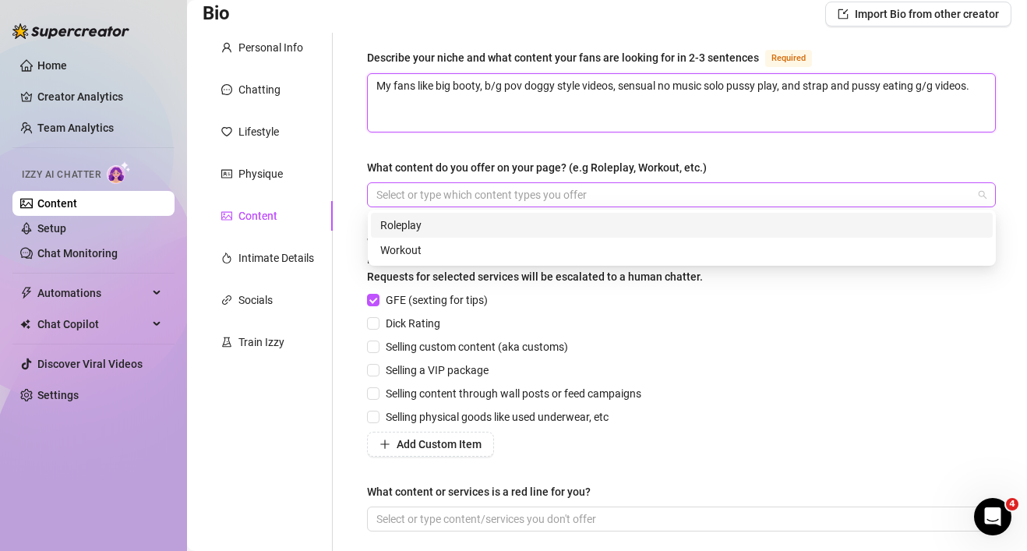
click at [624, 184] on div at bounding box center [673, 195] width 606 height 22
type textarea "My fans like big booty, b/g pov doggy style videos, sensual no music solo pussy…"
click at [474, 217] on div "Roleplay" at bounding box center [681, 225] width 603 height 17
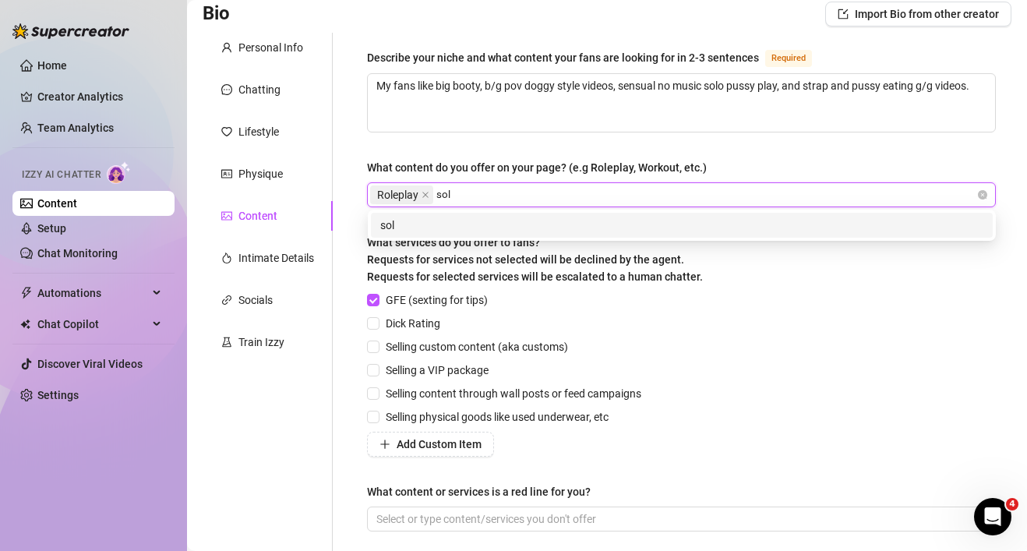
type input "solo"
click at [497, 223] on div "solo" at bounding box center [681, 225] width 603 height 17
type input "boy/girl"
click at [529, 226] on div "boy/girl" at bounding box center [681, 225] width 603 height 17
type input "girl/girl"
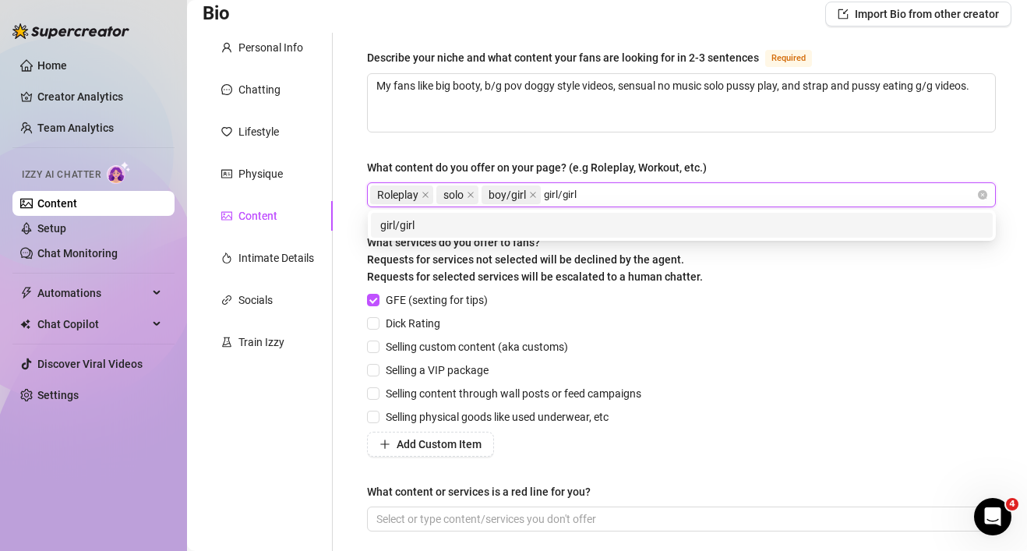
click at [585, 224] on div "girl/girl" at bounding box center [681, 225] width 603 height 17
type input "strap"
click at [591, 220] on div "strap" at bounding box center [681, 225] width 603 height 17
type input "pegging"
click at [615, 226] on div "pegging" at bounding box center [681, 225] width 603 height 17
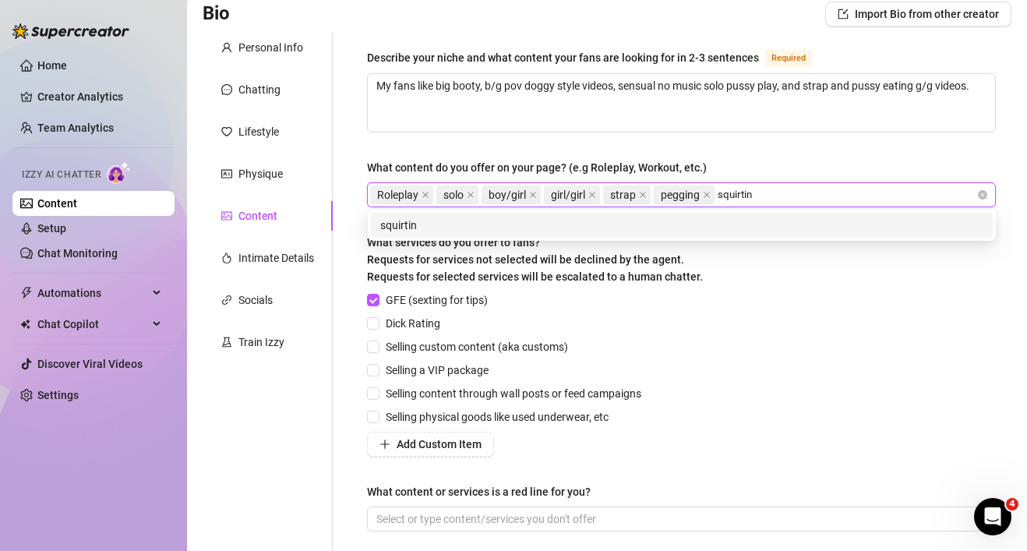
type input "squirting"
click at [666, 228] on div "squirting" at bounding box center [681, 225] width 603 height 17
type input "creaming"
click at [665, 227] on div "creaming" at bounding box center [681, 225] width 603 height 17
type input "creampie"
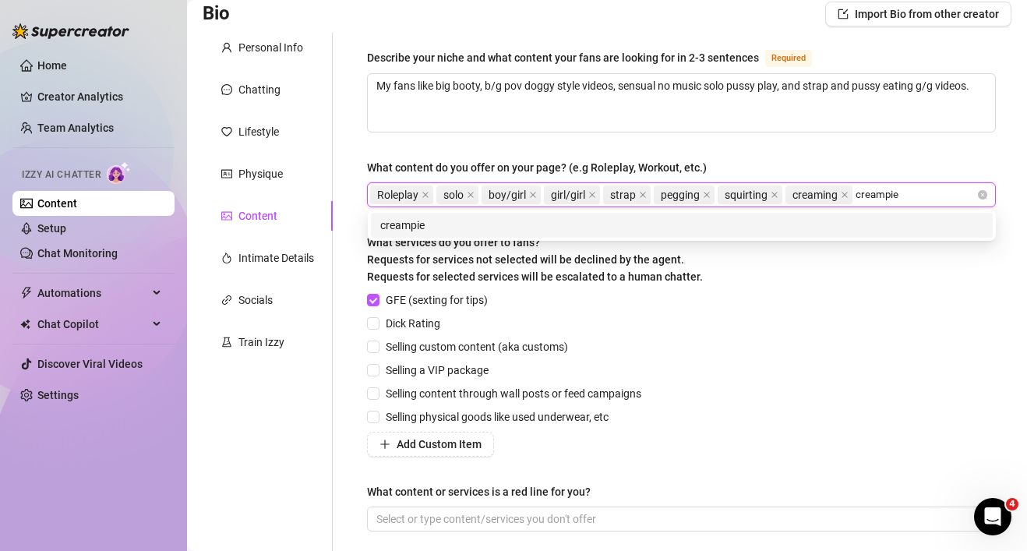
click at [648, 220] on div "creampie" at bounding box center [681, 225] width 603 height 17
type input "hardcore"
click at [627, 225] on div "hardcore" at bounding box center [681, 225] width 603 height 17
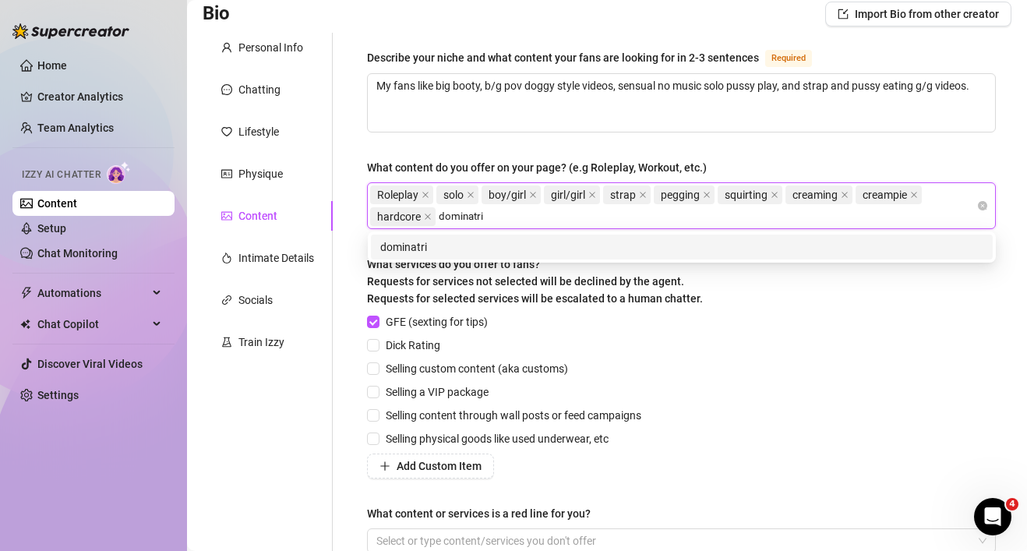
type input "dominatrix"
click at [640, 245] on div "dominatrix" at bounding box center [681, 246] width 603 height 17
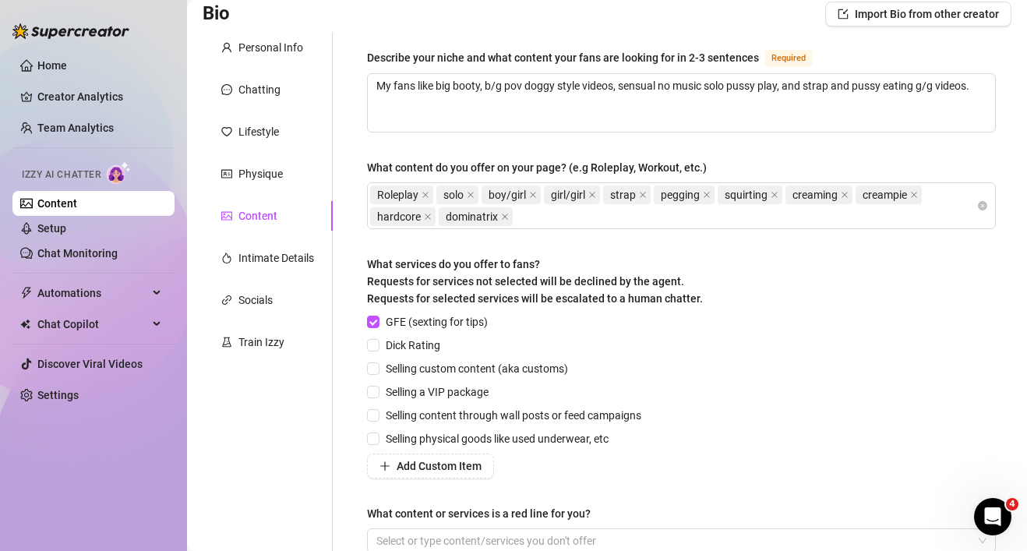
click at [337, 314] on div "Describe your niche and what content your fans are looking for in 2-3 sentences…" at bounding box center [672, 308] width 679 height 550
click at [375, 347] on input "Dick Rating" at bounding box center [372, 344] width 11 height 11
checkbox input "true"
click at [377, 369] on input "Selling custom content (aka customs)" at bounding box center [372, 367] width 11 height 11
checkbox input "true"
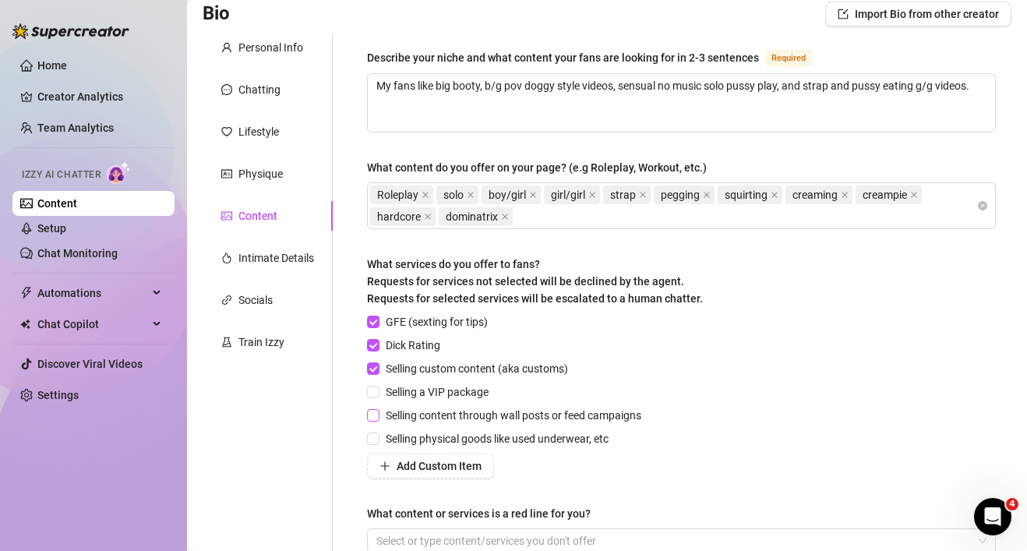
click at [375, 416] on input "Selling content through wall posts or feed campaigns" at bounding box center [372, 414] width 11 height 11
checkbox input "true"
click at [369, 438] on input "Selling physical goods like used underwear, etc" at bounding box center [372, 437] width 11 height 11
checkbox input "true"
click at [393, 502] on div "Describe your niche and what content your fans are looking for in 2-3 sentences…" at bounding box center [681, 307] width 629 height 519
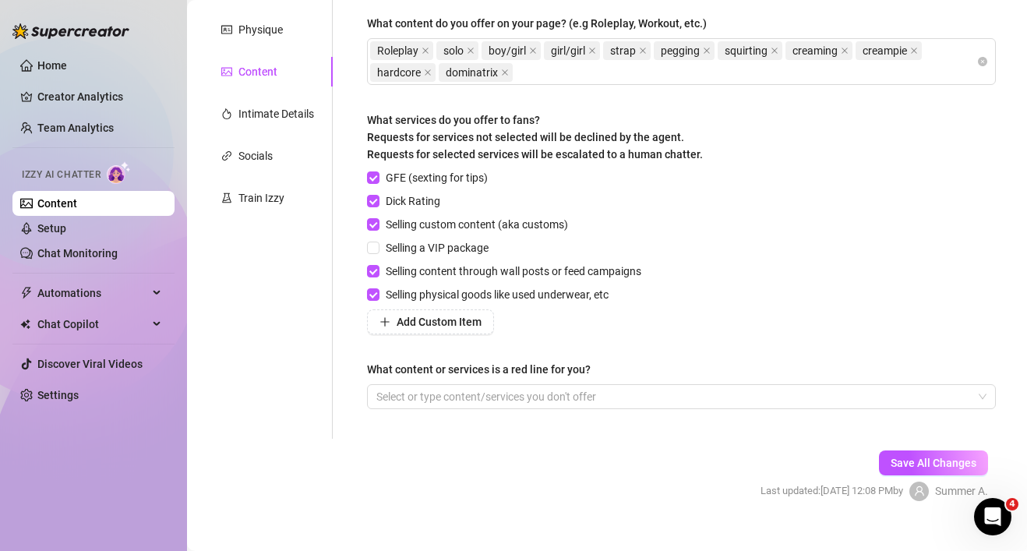
scroll to position [271, 0]
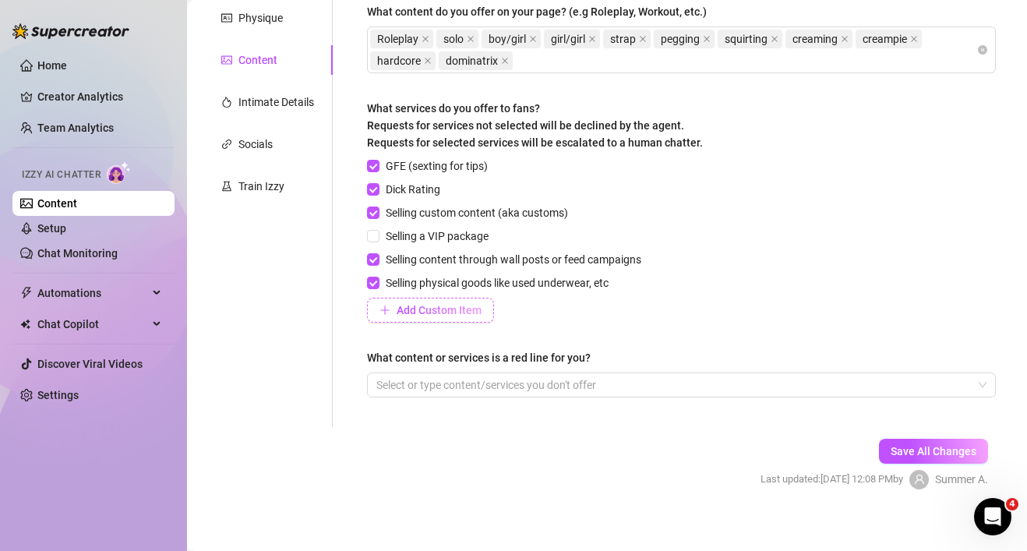
click at [475, 309] on span "Add Custom Item" at bounding box center [439, 310] width 85 height 12
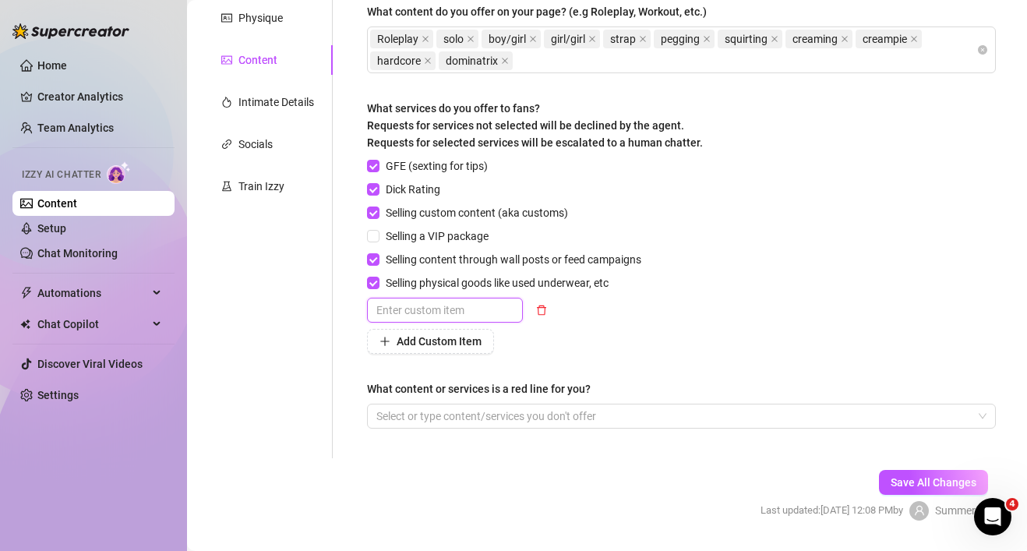
click at [475, 309] on input "text" at bounding box center [445, 310] width 156 height 25
type input "meet up"
click at [681, 252] on div "GFE (sexting for tips) Dick Rating Selling custom content (aka customs) Selling…" at bounding box center [681, 255] width 629 height 196
click at [464, 311] on input "meet up" at bounding box center [445, 310] width 156 height 25
click at [433, 344] on span "Add Custom Item" at bounding box center [439, 341] width 85 height 12
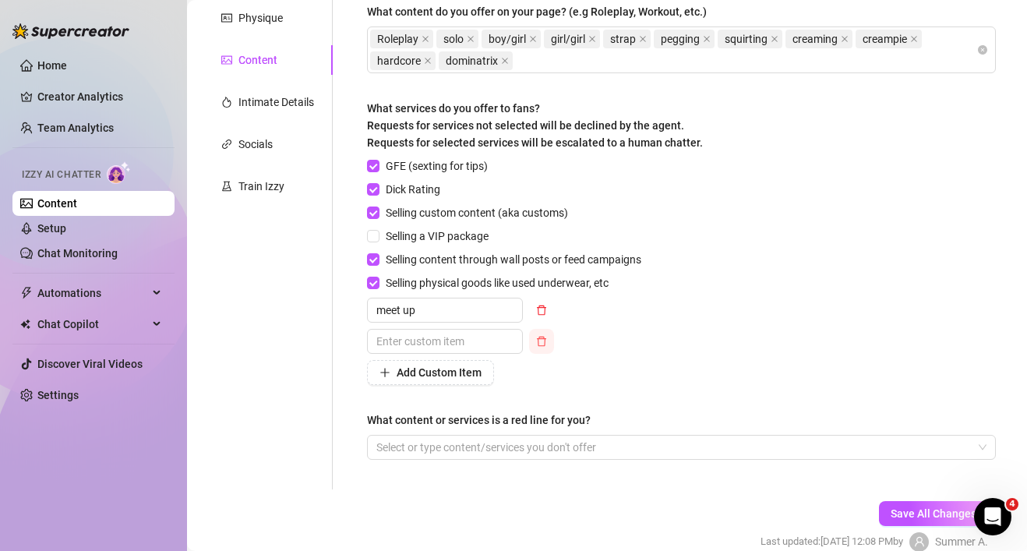
click at [545, 337] on icon "delete" at bounding box center [541, 341] width 11 height 11
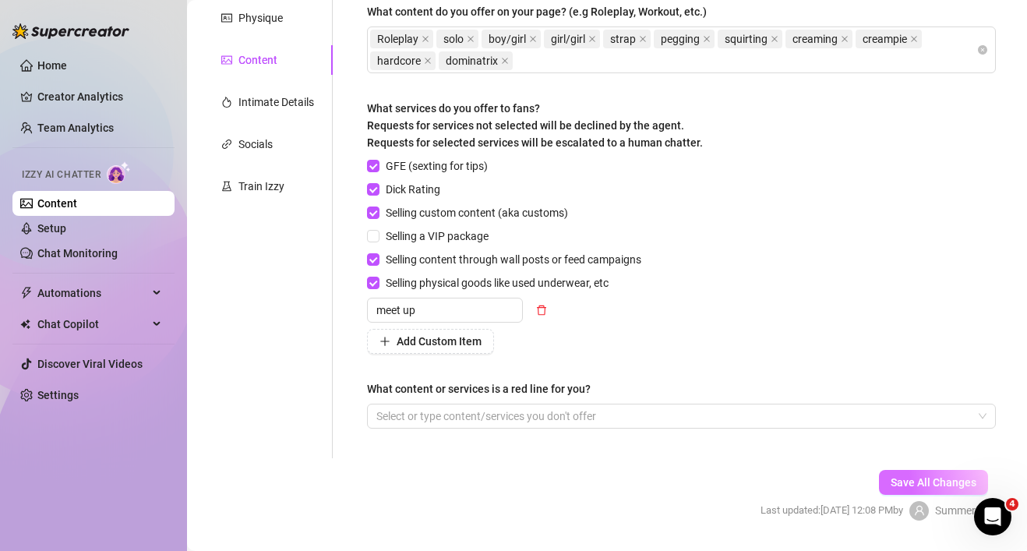
click at [910, 478] on span "Save All Changes" at bounding box center [934, 482] width 86 height 12
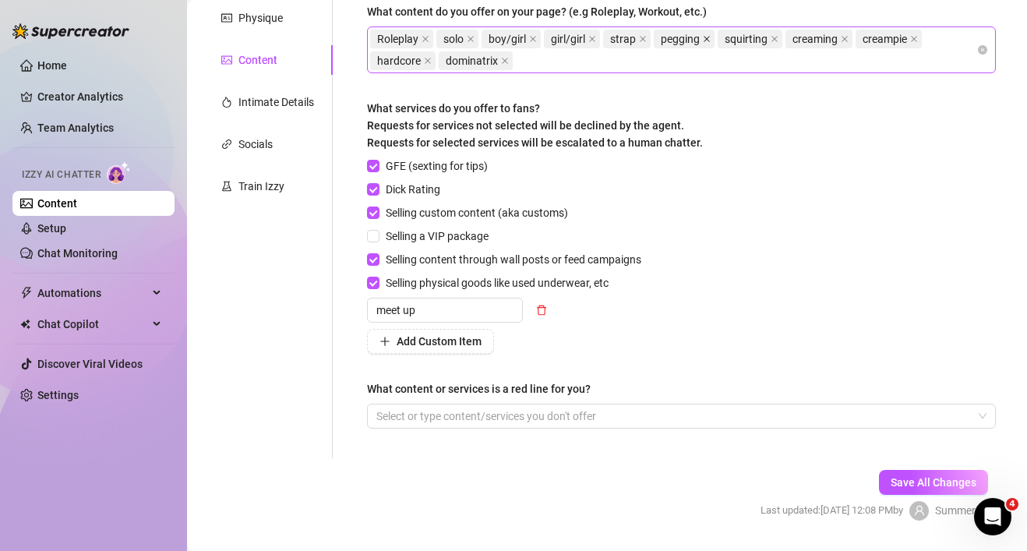
click at [708, 38] on icon "close" at bounding box center [707, 39] width 8 height 8
click at [553, 59] on div "Roleplay solo boy/girl girl/girl strap squirting creaming creampie hardcore dom…" at bounding box center [673, 50] width 606 height 44
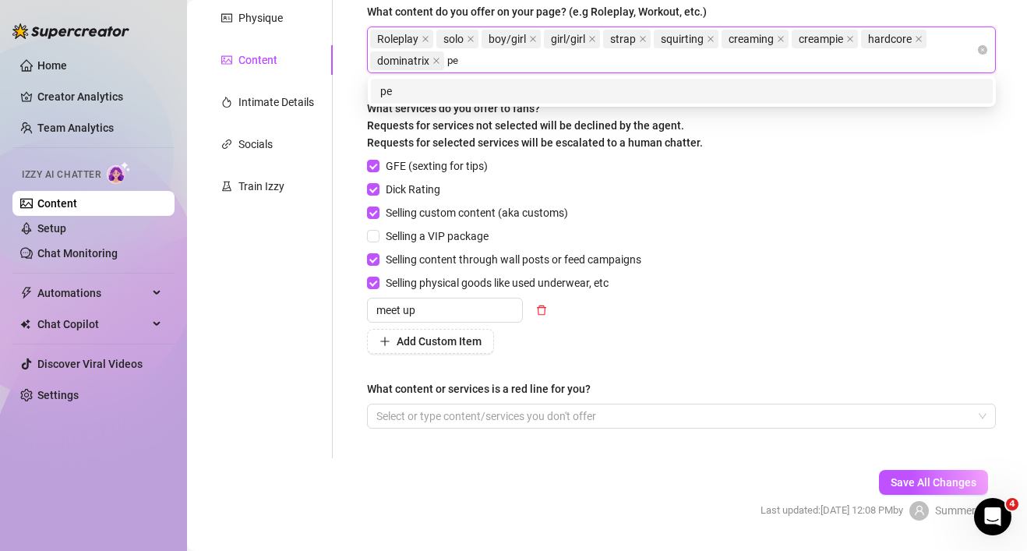
type input "peg"
click at [590, 93] on div "peg" at bounding box center [681, 91] width 603 height 17
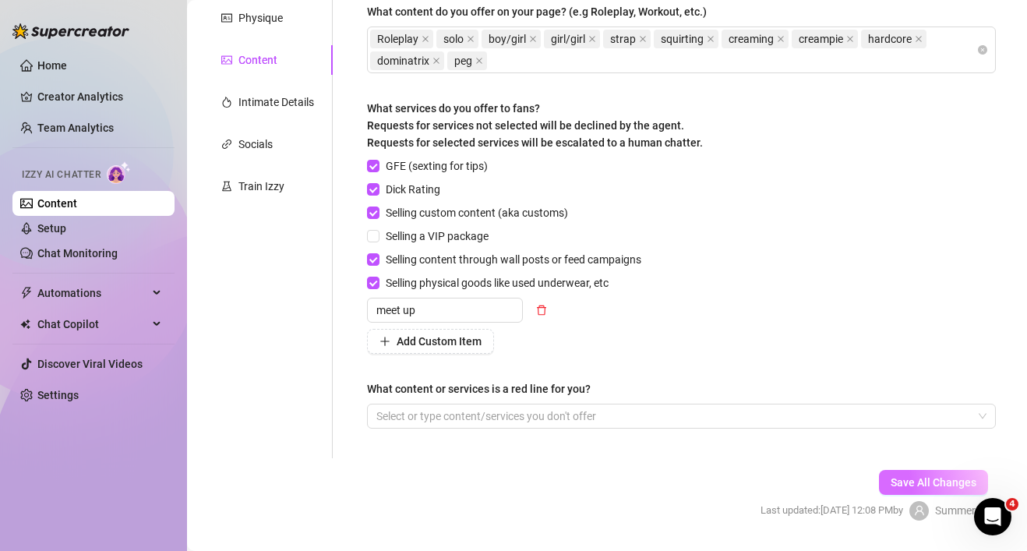
click at [905, 479] on span "Save All Changes" at bounding box center [934, 482] width 86 height 12
click at [293, 114] on div "Intimate Details" at bounding box center [268, 102] width 130 height 30
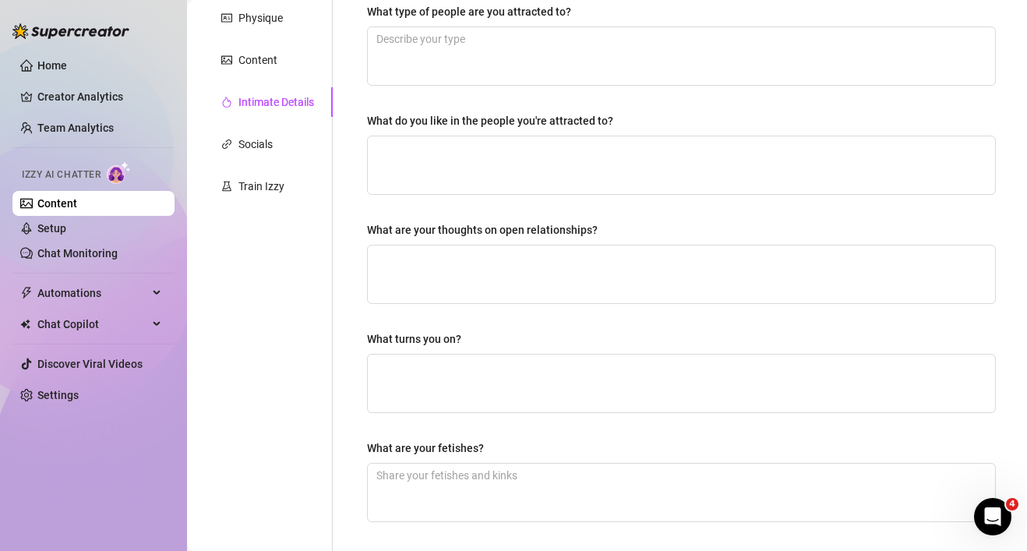
click at [366, 120] on div "Why did you start OnlyFans? Required What type of people are you attracted to? …" at bounding box center [681, 269] width 660 height 784
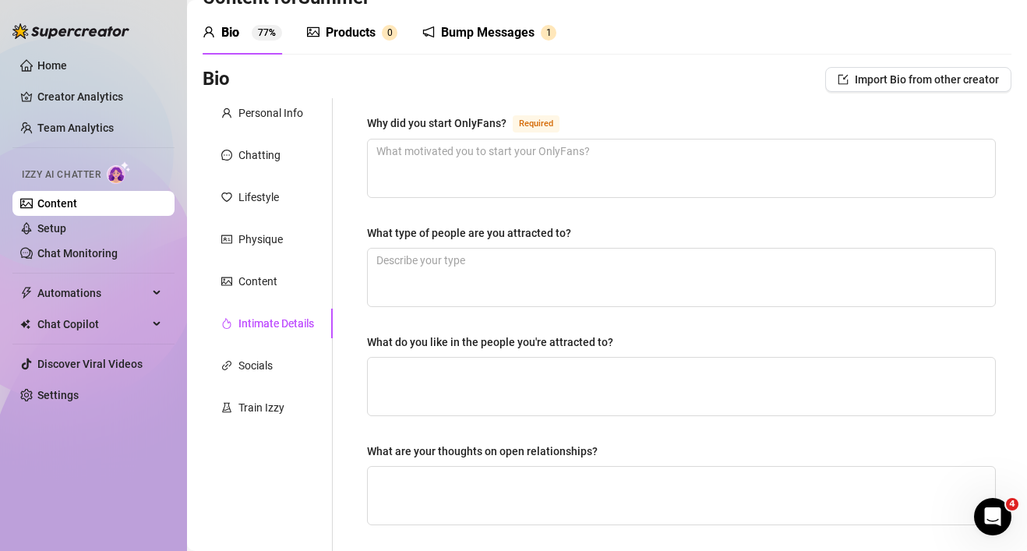
scroll to position [22, 0]
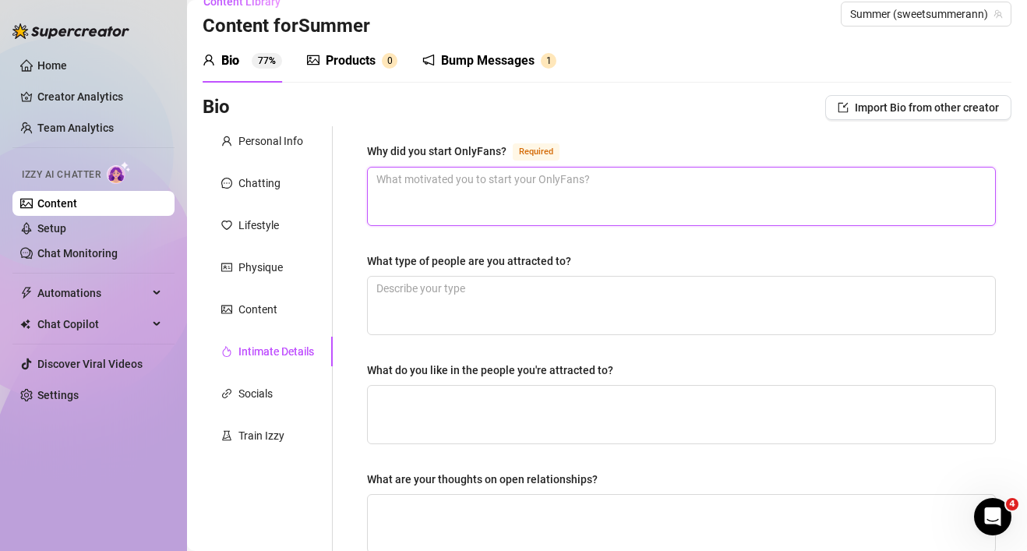
click at [438, 178] on textarea "Why did you start OnlyFans? Required" at bounding box center [681, 197] width 627 height 58
click at [472, 176] on textarea "to" at bounding box center [681, 197] width 627 height 58
type textarea "t"
drag, startPoint x: 420, startPoint y: 178, endPoint x: 641, endPoint y: 184, distance: 220.6
click at [641, 184] on textarea "so that i could have free time" at bounding box center [681, 197] width 627 height 58
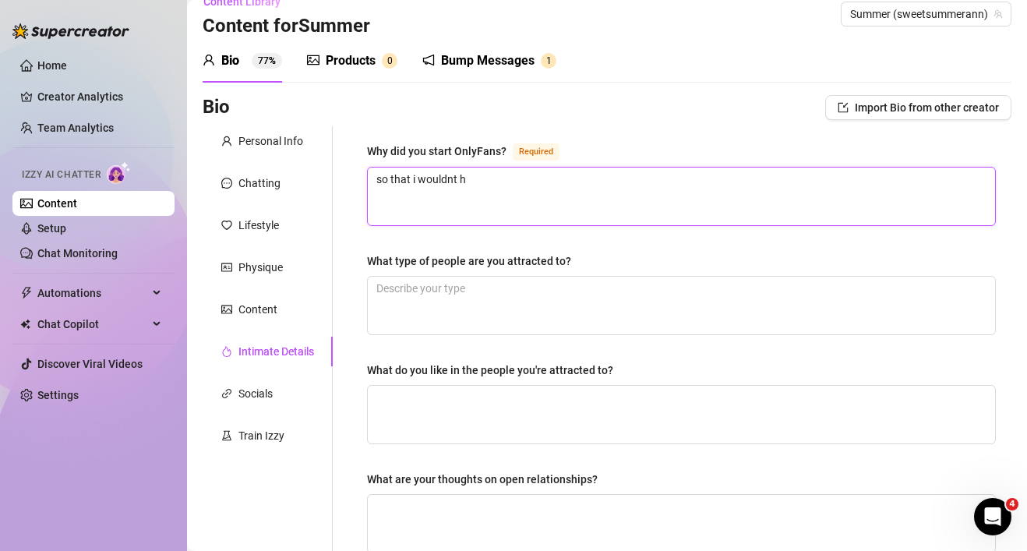
drag, startPoint x: 373, startPoint y: 182, endPoint x: 581, endPoint y: 170, distance: 207.6
click at [581, 170] on textarea "so that i wouldnt h" at bounding box center [681, 197] width 627 height 58
click at [422, 184] on textarea "[MEDICAL_DATA] pendemic had just started and i" at bounding box center [681, 197] width 627 height 58
drag, startPoint x: 457, startPoint y: 177, endPoint x: 673, endPoint y: 187, distance: 215.3
click at [675, 187] on textarea "[MEDICAL_DATA][PERSON_NAME] had just started and i" at bounding box center [681, 197] width 627 height 58
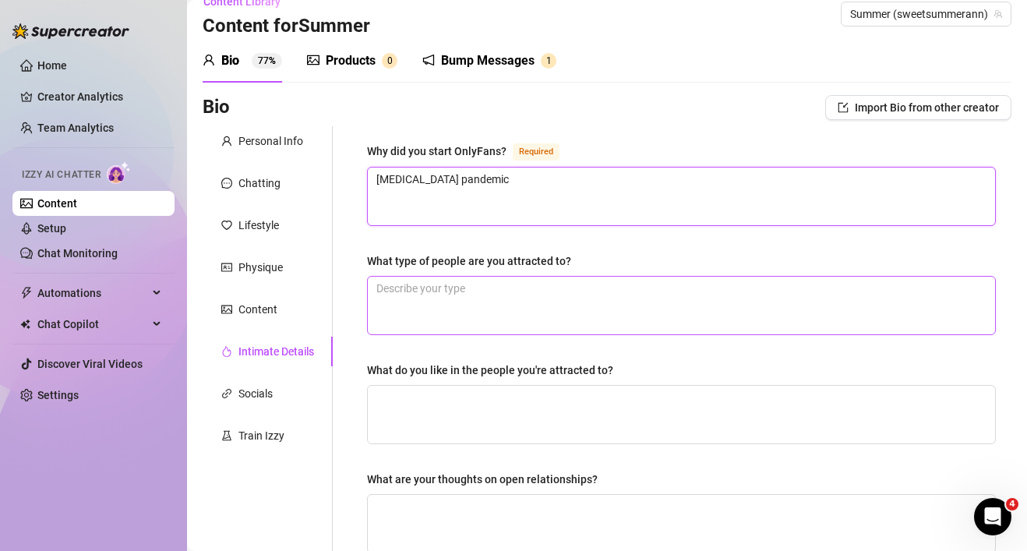
type textarea "[MEDICAL_DATA] pandemic"
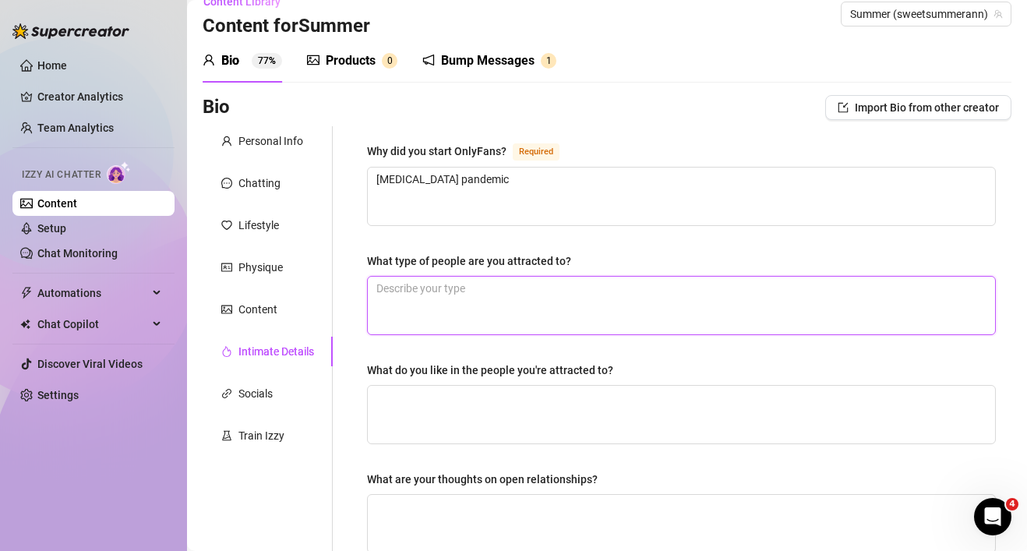
click at [586, 277] on textarea "What type of people are you attracted to?" at bounding box center [681, 306] width 627 height 58
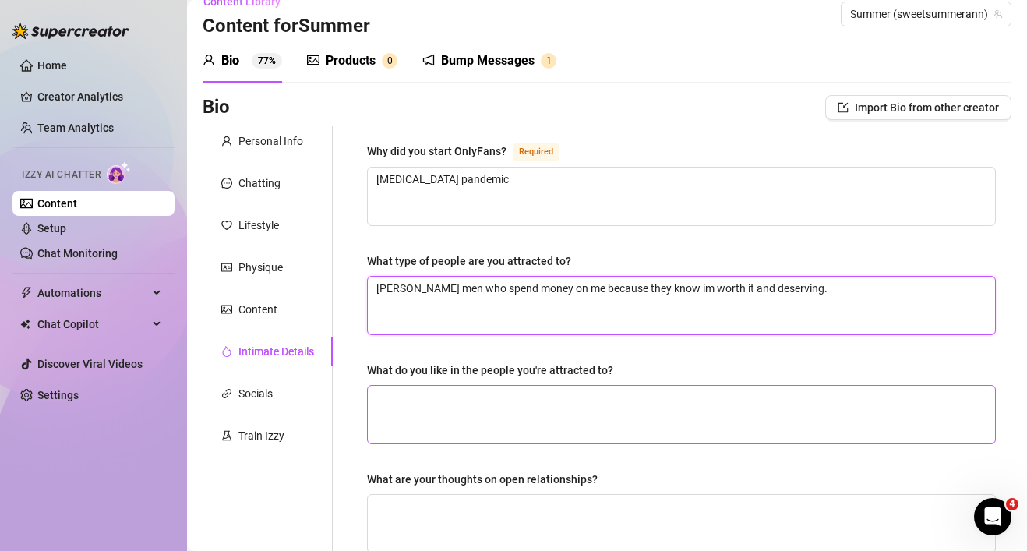
type textarea "[PERSON_NAME] men who spend money on me because they know im worth it and deser…"
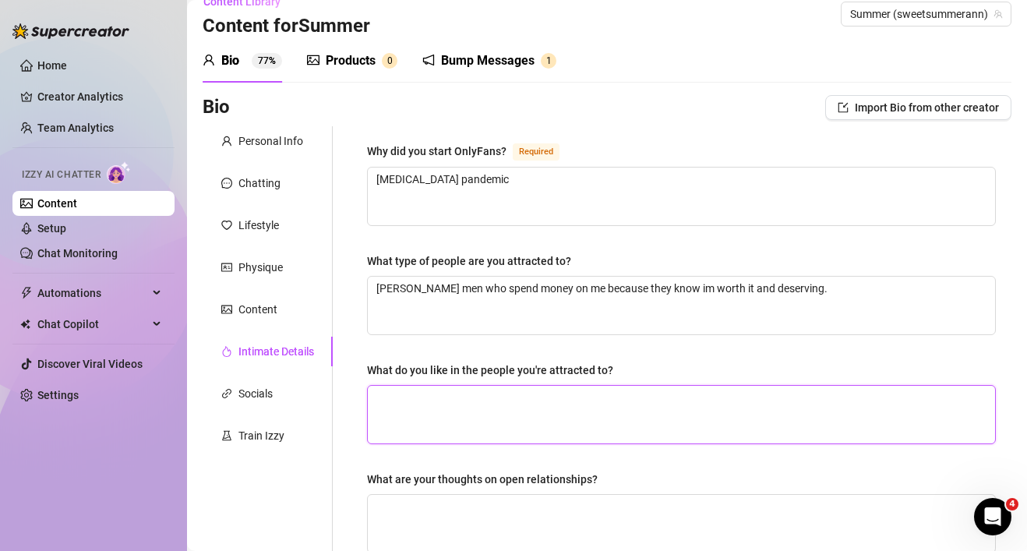
click at [500, 395] on textarea "What do you like in the people you're attracted to?" at bounding box center [681, 415] width 627 height 58
click at [544, 401] on textarea "What do you like in the people you're attracted to?" at bounding box center [681, 415] width 627 height 58
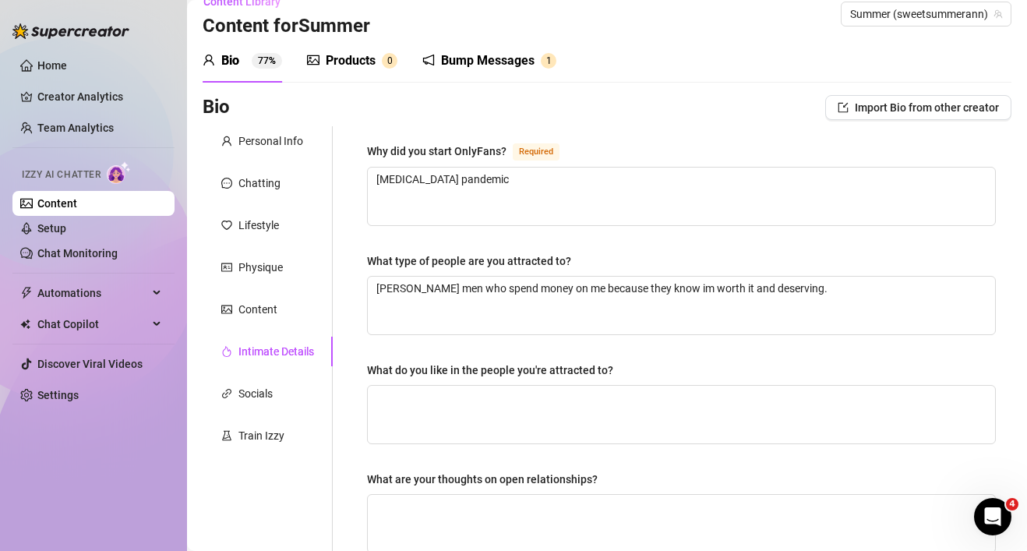
click at [663, 342] on div "Why did you start OnlyFans? Required [MEDICAL_DATA] pandemic What type of peopl…" at bounding box center [681, 518] width 629 height 753
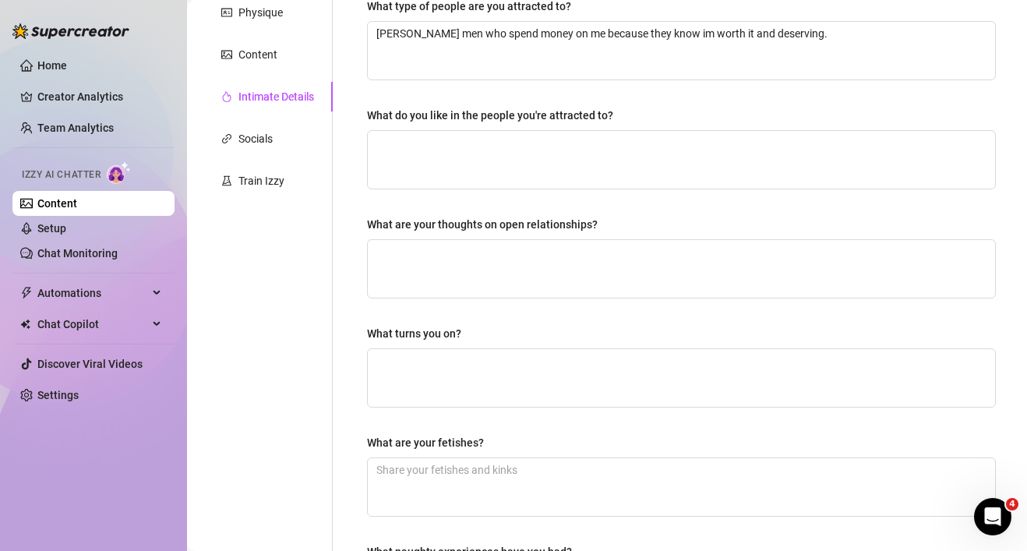
scroll to position [302, 0]
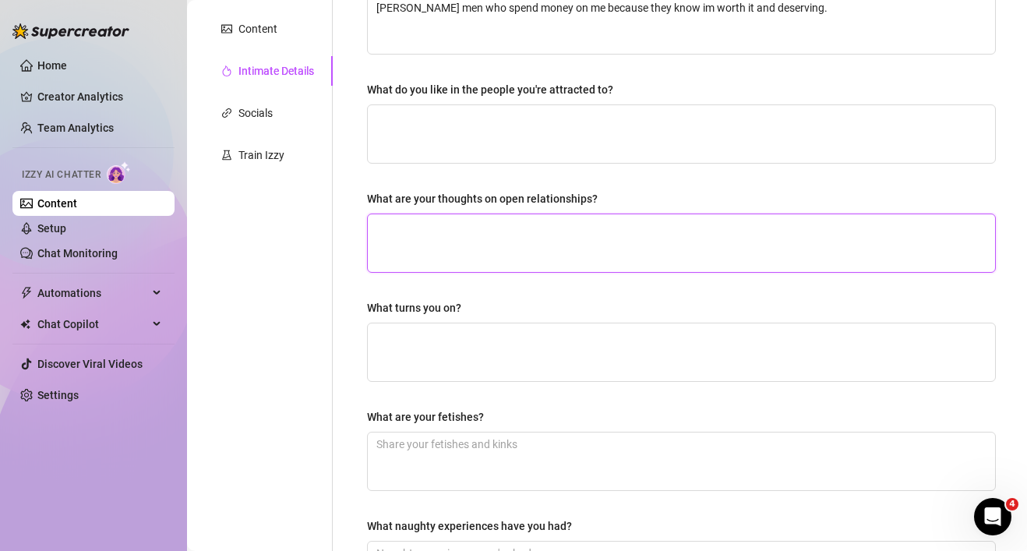
click at [544, 240] on textarea "What are your thoughts on open relationships?" at bounding box center [681, 243] width 627 height 58
click at [381, 224] on textarea "I ove the idea of allowing" at bounding box center [681, 243] width 627 height 58
click at [496, 224] on textarea "I love the idea of allowing" at bounding box center [681, 243] width 627 height 58
click at [549, 227] on textarea "I love the idea of do as you plese, enteracting" at bounding box center [681, 243] width 627 height 58
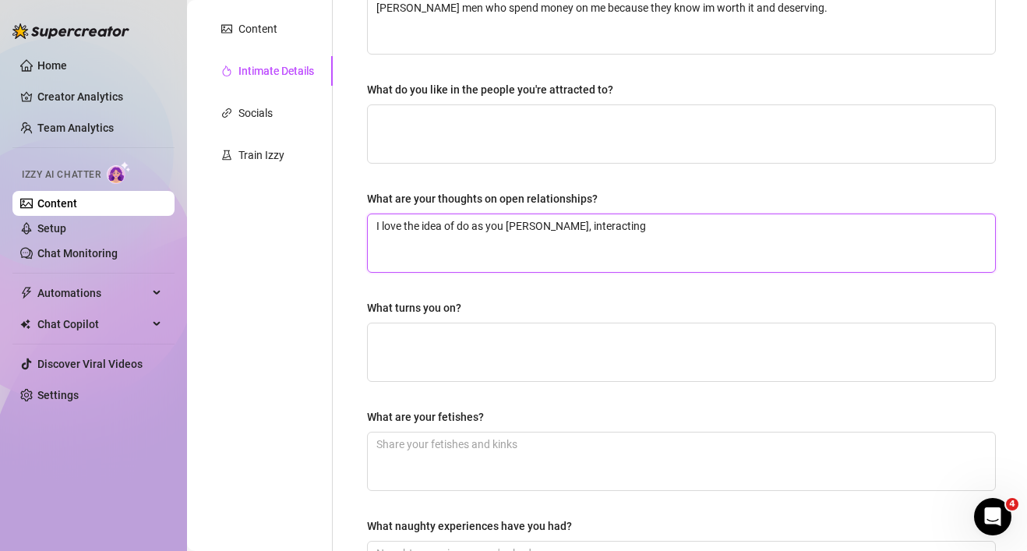
click at [523, 222] on textarea "I love the idea of do as you [PERSON_NAME], interacting" at bounding box center [681, 243] width 627 height 58
click at [623, 226] on textarea "I love the idea of do as you please, interacting" at bounding box center [681, 243] width 627 height 58
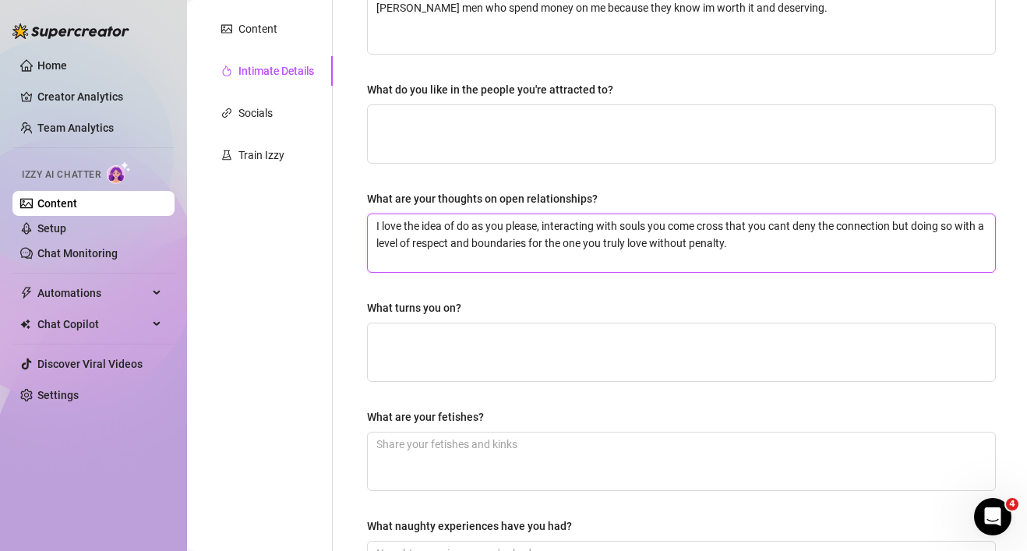
drag, startPoint x: 543, startPoint y: 224, endPoint x: 459, endPoint y: 227, distance: 84.2
click at [459, 227] on textarea "I love the idea of do as you please, interacting with souls you come cross that…" at bounding box center [681, 243] width 627 height 58
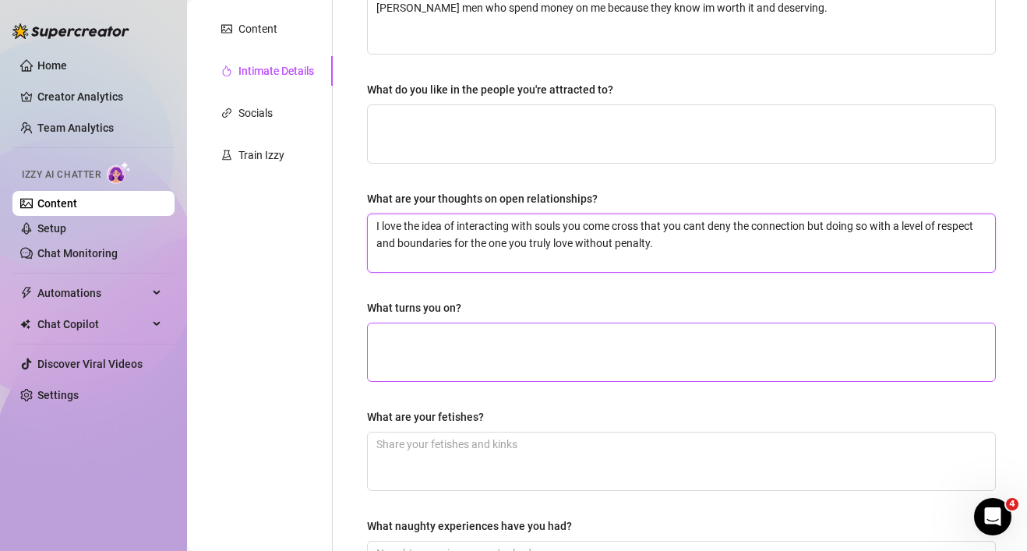
type textarea "I love the idea of interacting with souls you come cross that you cant deny the…"
click at [418, 333] on textarea "What turns you on?" at bounding box center [681, 352] width 627 height 58
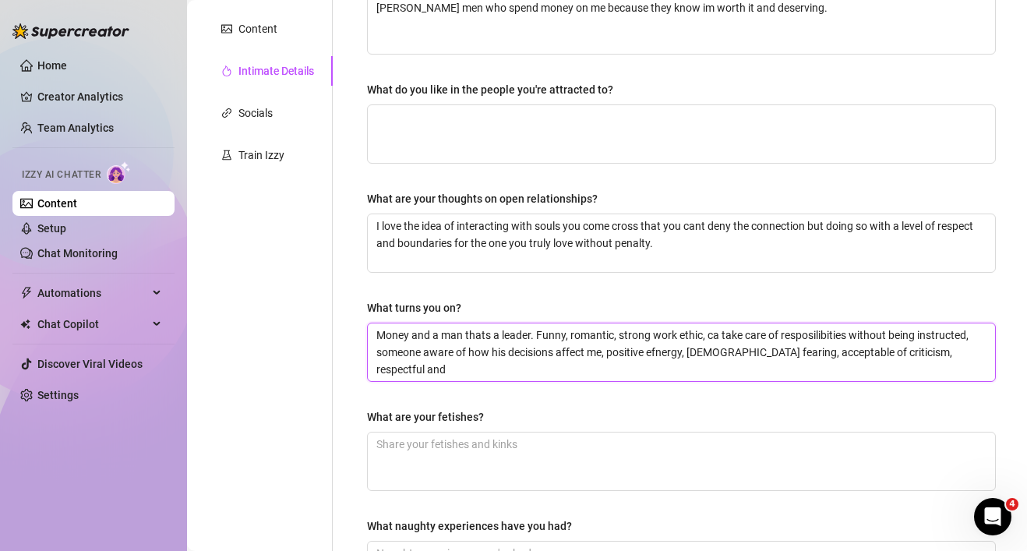
click at [660, 350] on textarea "Money and a man thats a leader. Funny, romantic, strong work ethic, ca take car…" at bounding box center [681, 352] width 627 height 58
click at [715, 338] on textarea "Money and a man thats a leader. Funny, romantic, strong work ethic, ca take car…" at bounding box center [681, 352] width 627 height 58
click at [940, 351] on textarea "Money and a man thats a leader. Funny, romantic, strong work ethic, can take ca…" at bounding box center [681, 352] width 627 height 58
type textarea "Money and a man thats a leader. Funny, romantic, strong work ethic, can take ca…"
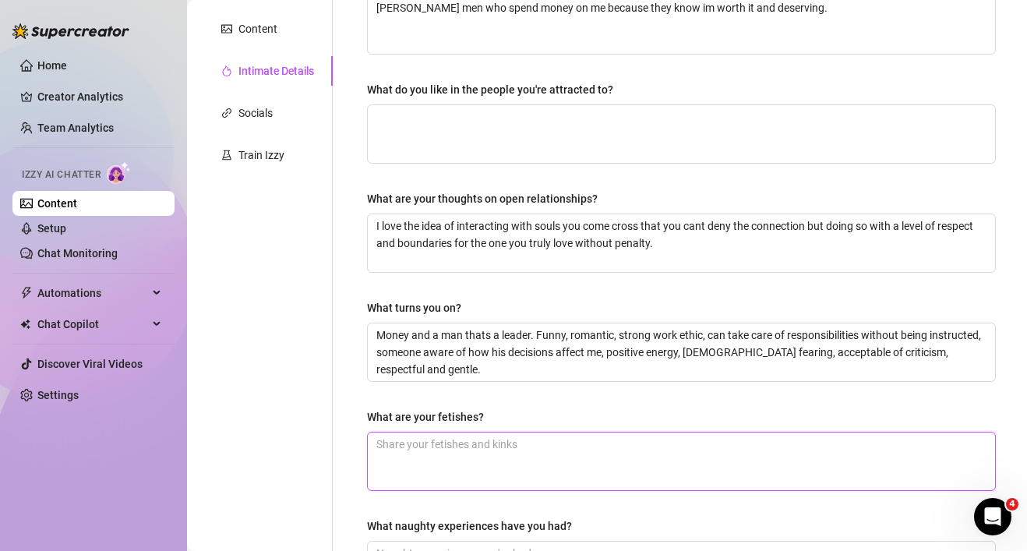
click at [719, 440] on textarea "What are your fetishes?" at bounding box center [681, 461] width 627 height 58
type textarea "Roleplay and CNC"
click at [634, 517] on div "What naughty experiences have you had?" at bounding box center [681, 528] width 629 height 23
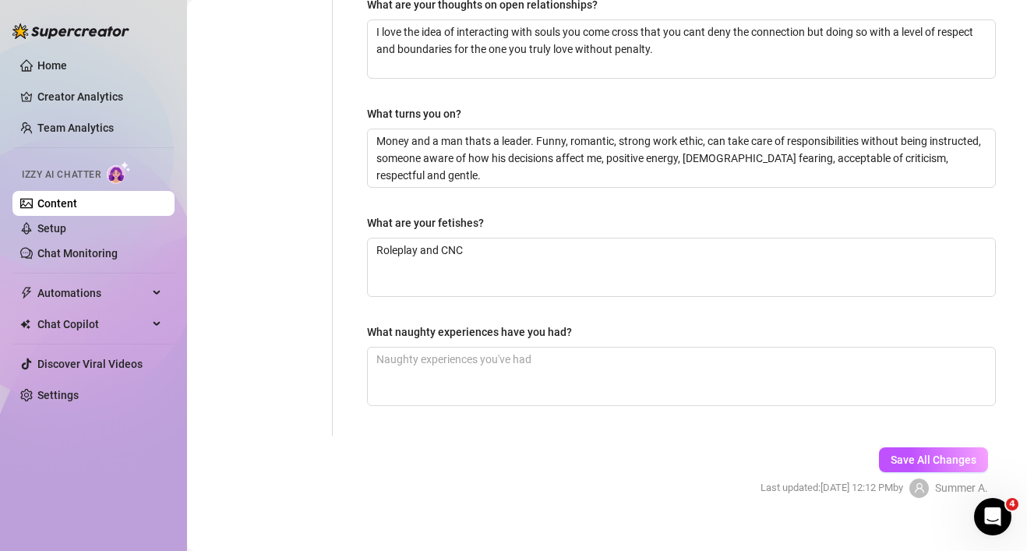
scroll to position [517, 0]
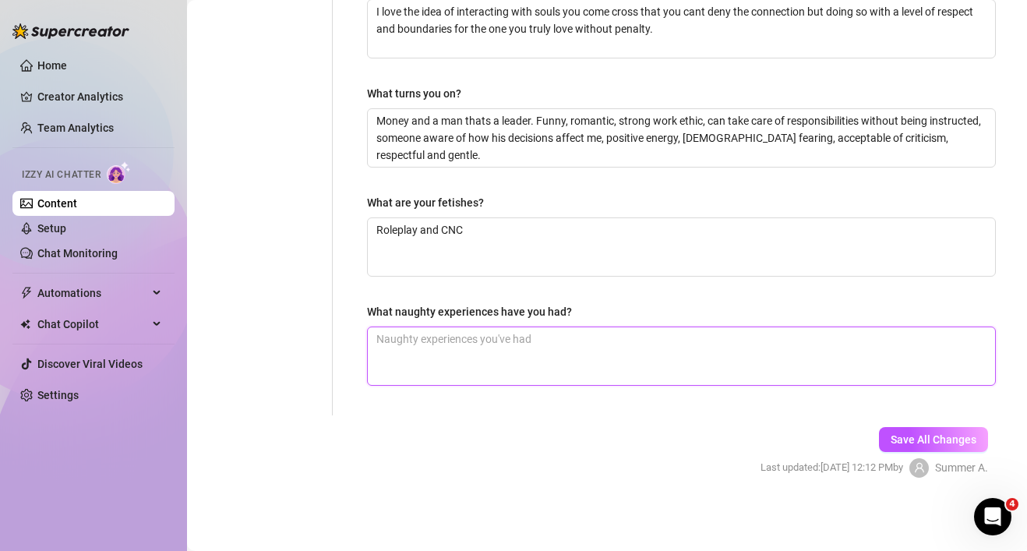
click at [809, 355] on textarea "What naughty experiences have you had?" at bounding box center [681, 356] width 627 height 58
click at [452, 338] on textarea "Anal, 4 some, bodage" at bounding box center [681, 356] width 627 height 58
click at [549, 341] on textarea "Anal, 4 some, bondage" at bounding box center [681, 356] width 627 height 58
type textarea "Anal, 4 some, bondage, throat training"
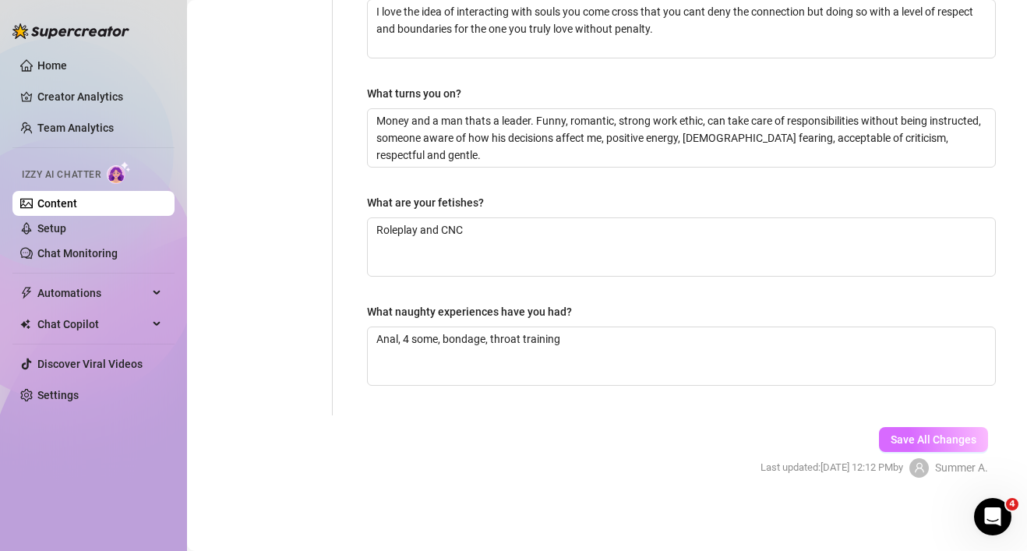
click at [939, 439] on span "Save All Changes" at bounding box center [934, 439] width 86 height 12
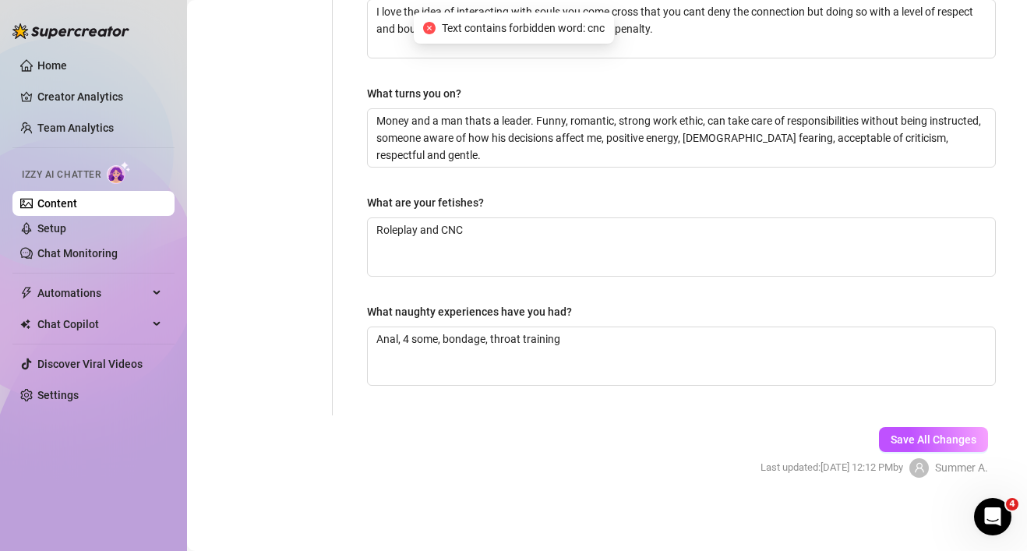
click at [291, 181] on div "Personal Info Chatting Lifestyle Physique Content Intimate Details Socials Trai…" at bounding box center [268, 23] width 130 height 784
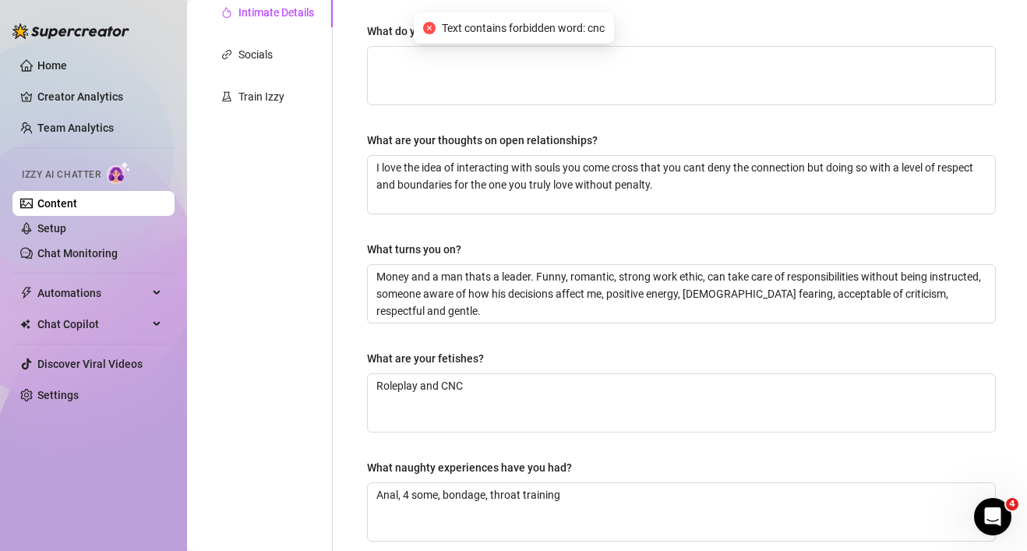
scroll to position [392, 0]
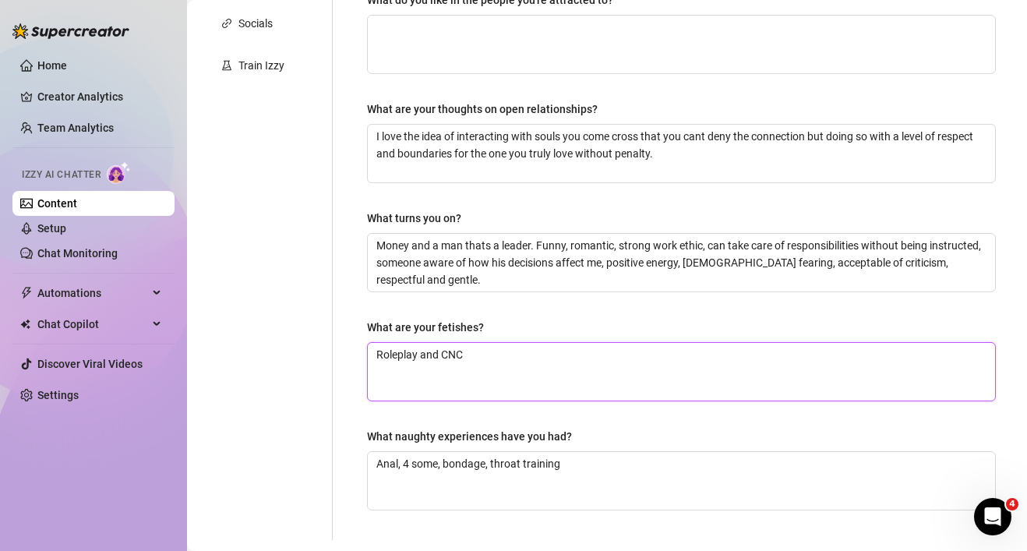
drag, startPoint x: 496, startPoint y: 353, endPoint x: 445, endPoint y: 356, distance: 50.7
click at [445, 356] on textarea "Roleplay and CNC" at bounding box center [681, 372] width 627 height 58
click at [475, 353] on textarea "Roleplay and concetual/non-consenual" at bounding box center [681, 372] width 627 height 58
click at [570, 358] on textarea "Roleplay and consenual/non-consenual" at bounding box center [681, 372] width 627 height 58
click at [539, 356] on textarea "Roleplay and consensual/non-consenual" at bounding box center [681, 372] width 627 height 58
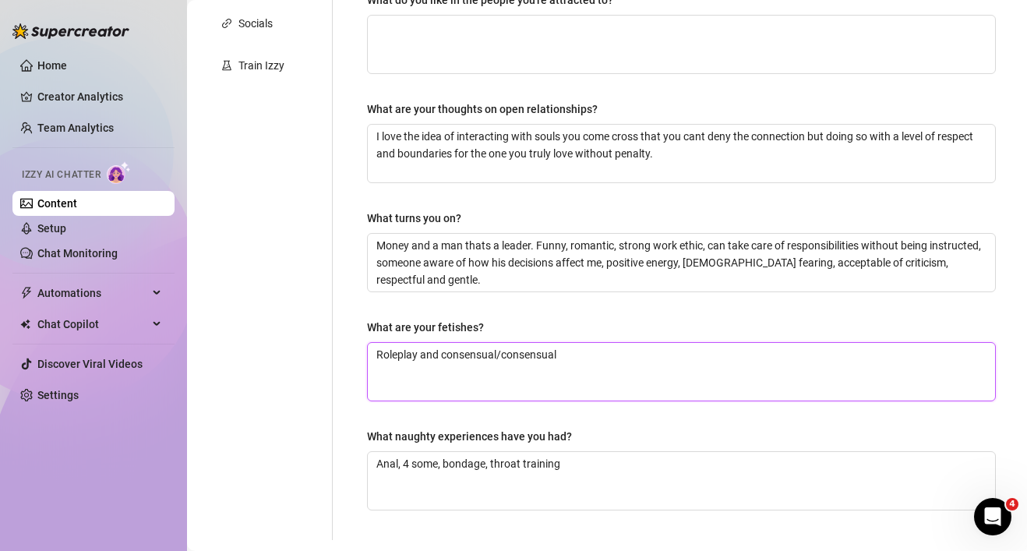
click at [732, 397] on textarea "Roleplay and consensual/consensual" at bounding box center [681, 372] width 627 height 58
type textarea "Roleplay and consensual/consensual"
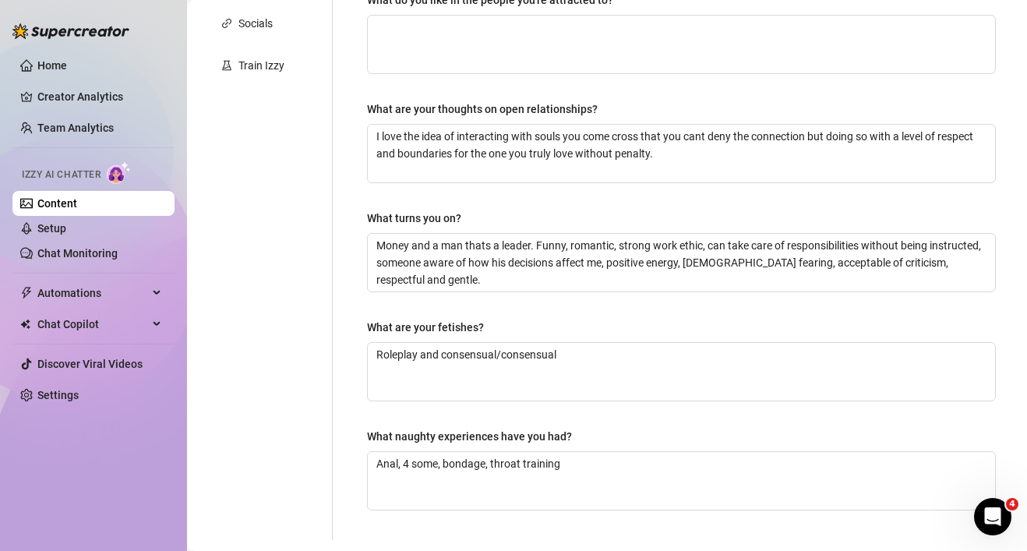
click at [754, 428] on div "What naughty experiences have you had?" at bounding box center [681, 439] width 629 height 23
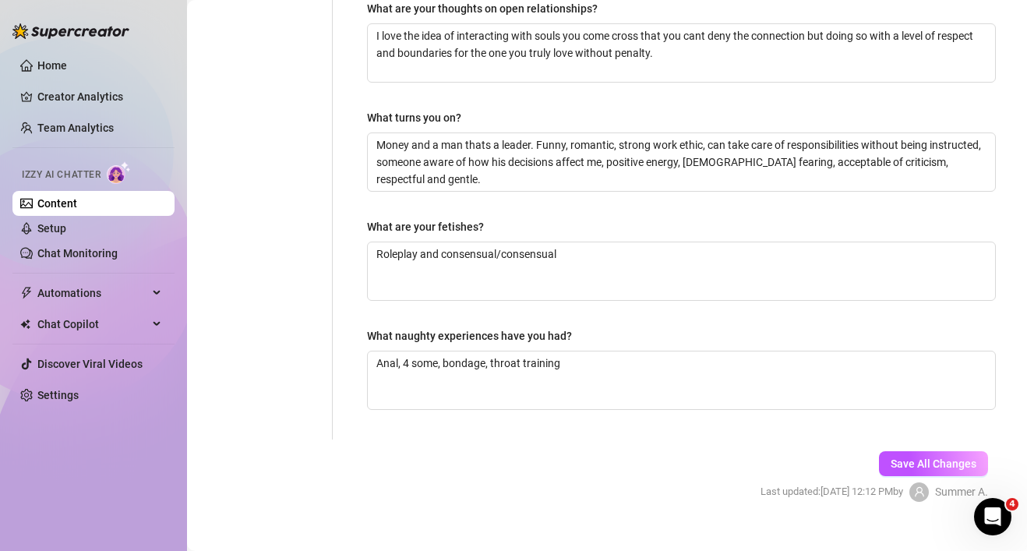
scroll to position [517, 0]
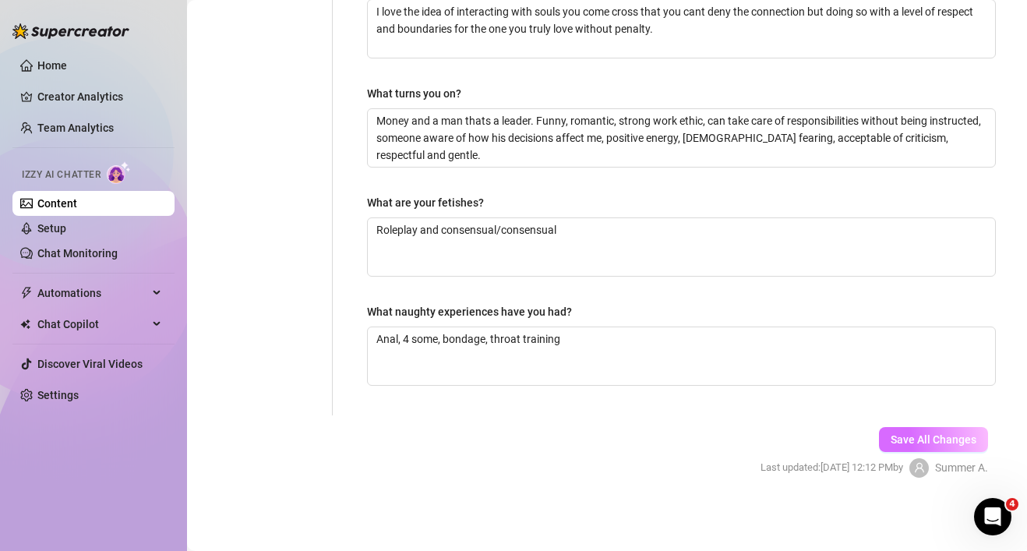
click at [919, 447] on button "Save All Changes" at bounding box center [933, 439] width 109 height 25
type textarea "[MEDICAL_DATA] pandemic"
type textarea "I love the idea of interacting with souls you come cross that you cant deny the…"
click at [353, 194] on div "Why did you start OnlyFans? Required [MEDICAL_DATA] pandemic What type of peopl…" at bounding box center [681, 23] width 660 height 784
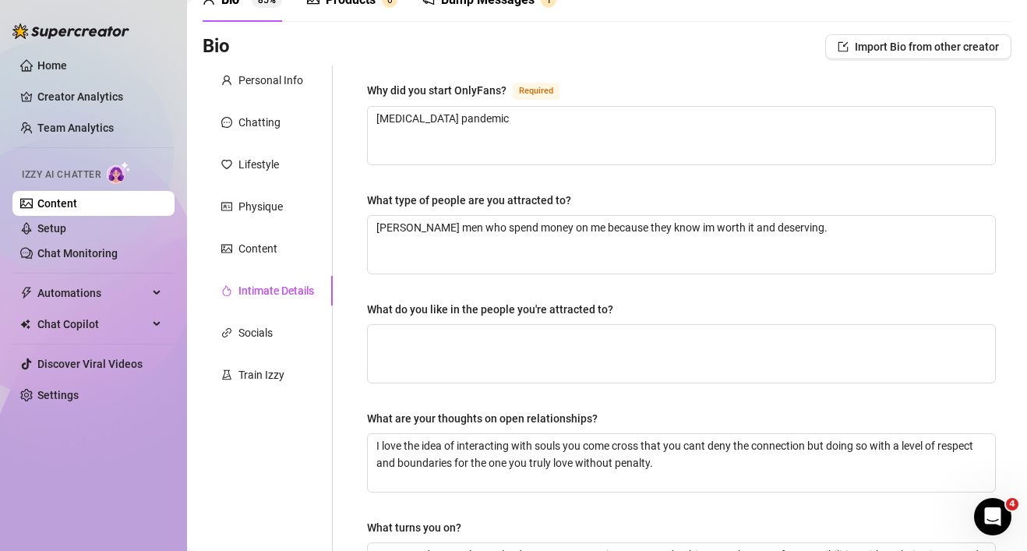
scroll to position [80, 0]
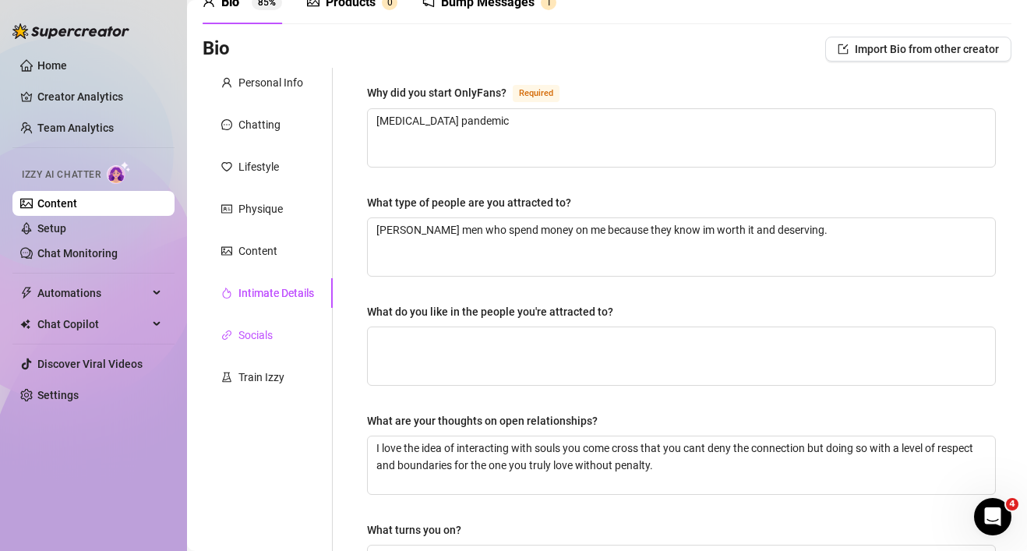
click at [267, 332] on div "Socials" at bounding box center [255, 335] width 34 height 17
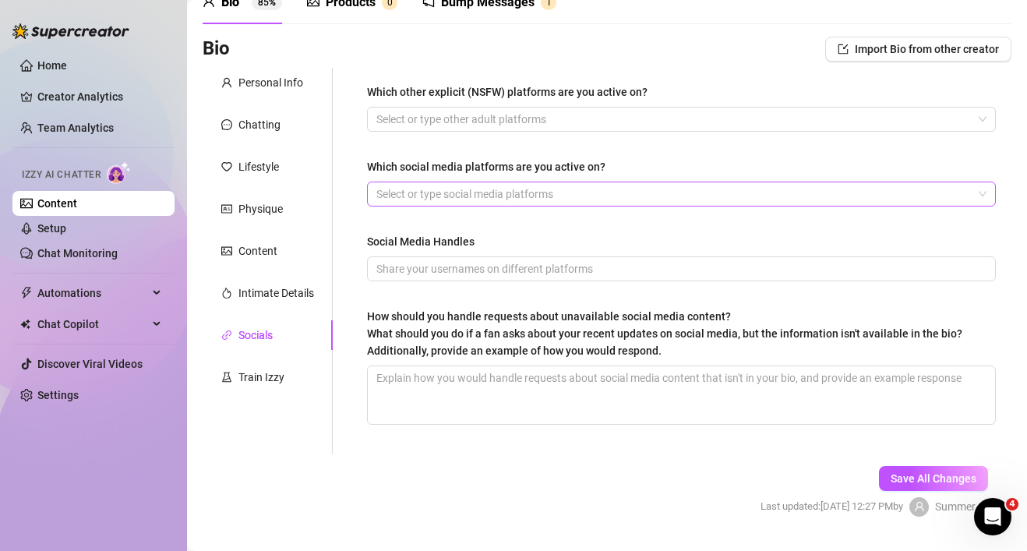
click at [500, 197] on div at bounding box center [673, 194] width 606 height 22
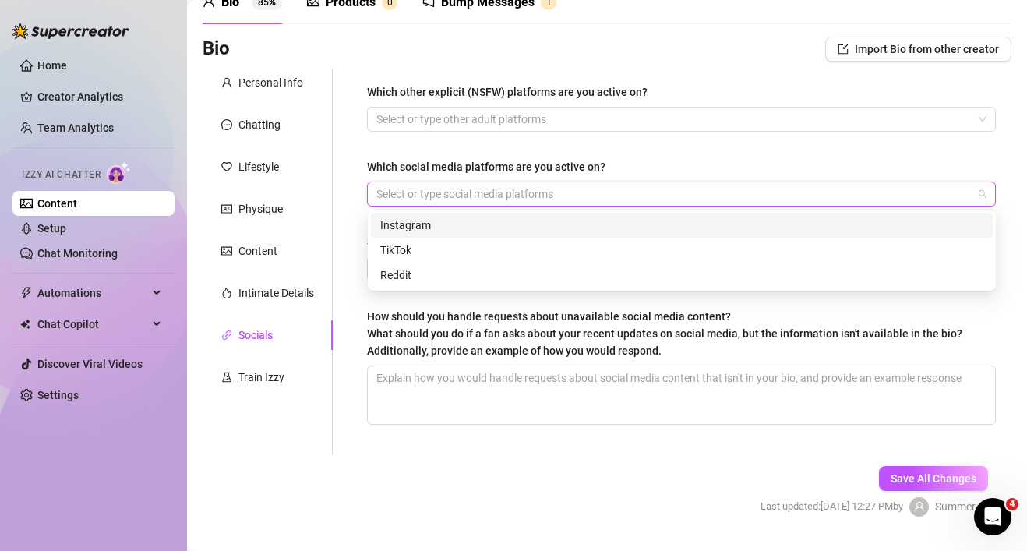
click at [478, 225] on div "Instagram" at bounding box center [681, 225] width 603 height 17
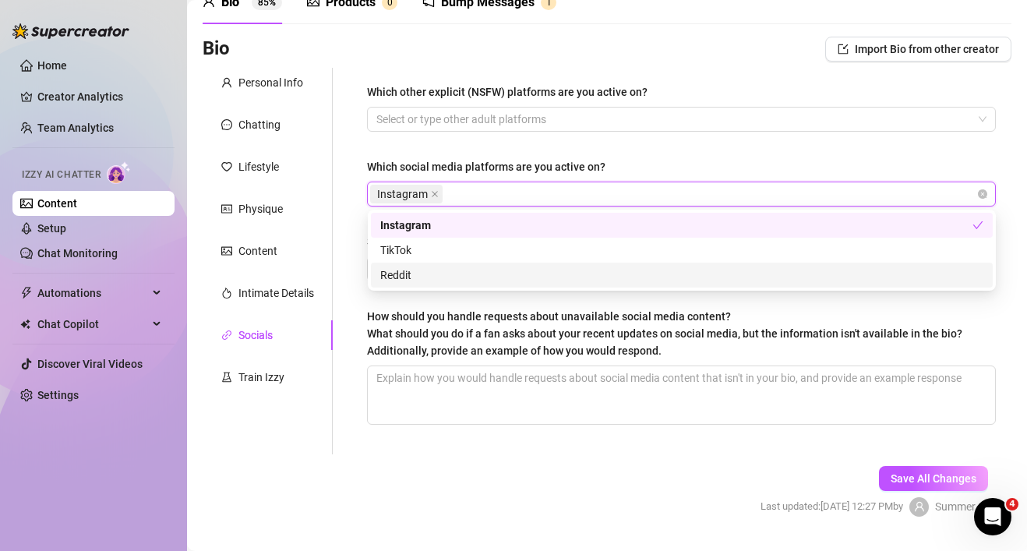
type input "x"
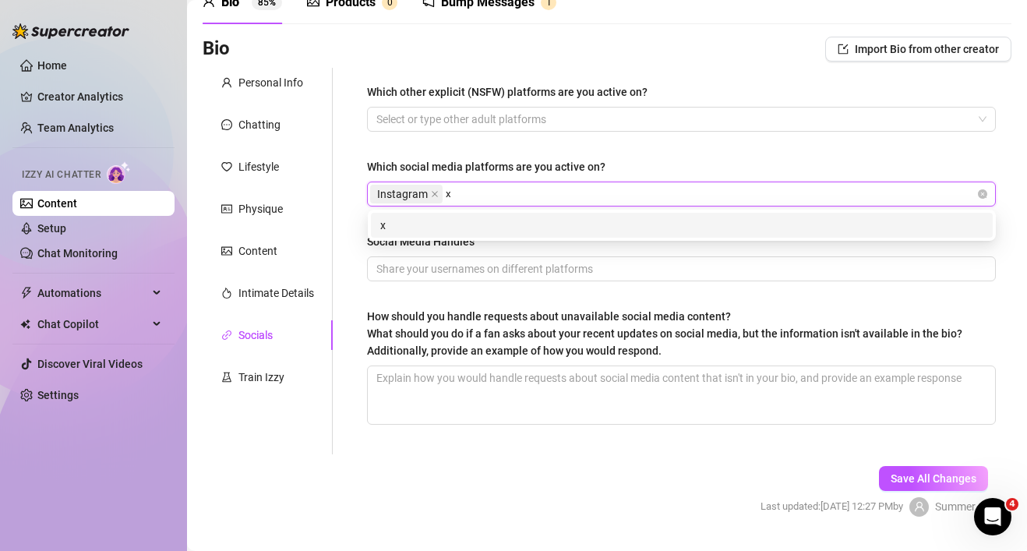
click at [431, 223] on div "x" at bounding box center [681, 225] width 603 height 17
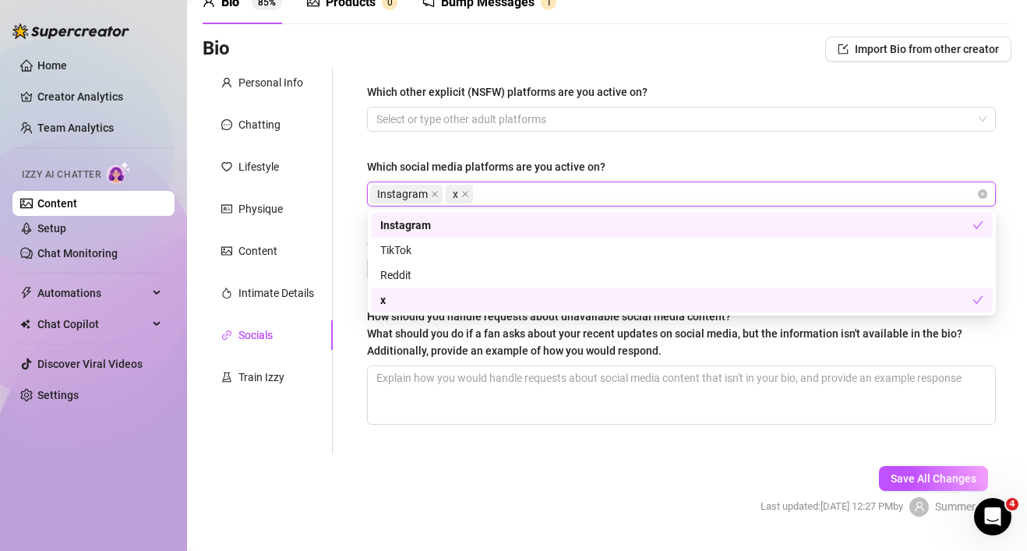
click at [353, 219] on div "Which other explicit (NSFW) platforms are you active on? Select or type other a…" at bounding box center [681, 261] width 660 height 387
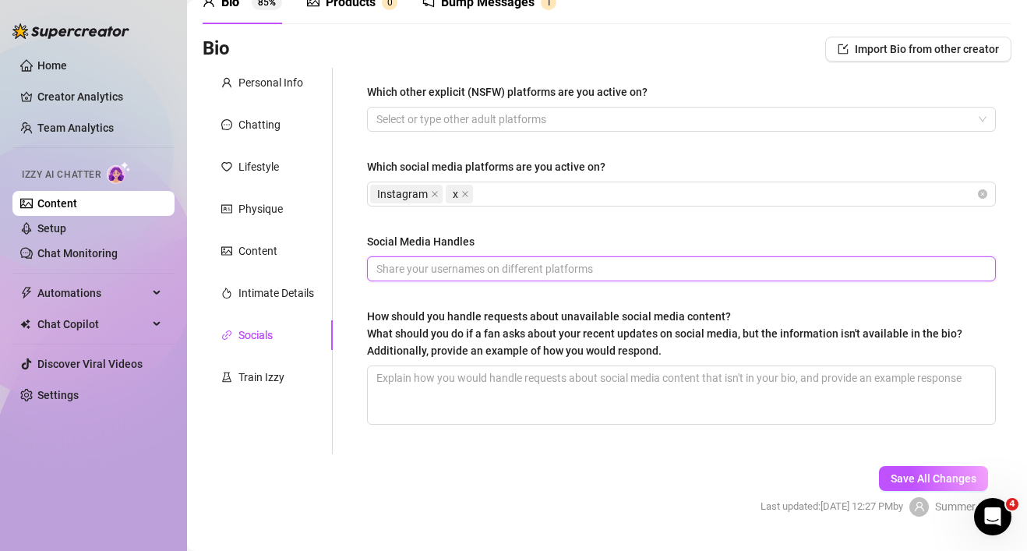
click at [407, 261] on input "Social Media Handles" at bounding box center [679, 268] width 607 height 17
type input "s"
type input "i"
type input "instagram @Sweetsummerann twitter @REALsweetsummer"
click at [595, 267] on input "instagram @Sweetsummerann twitter @REALsweetsummer" at bounding box center [679, 268] width 607 height 17
